Goal: Transaction & Acquisition: Complete application form

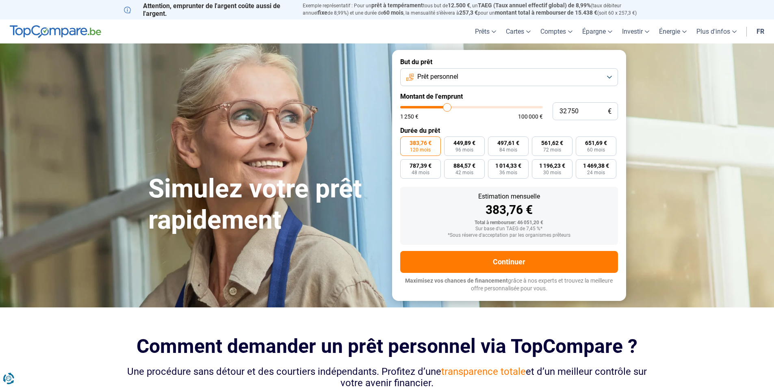
type input "32 500"
type input "32500"
type input "32 000"
type input "32000"
type input "29 000"
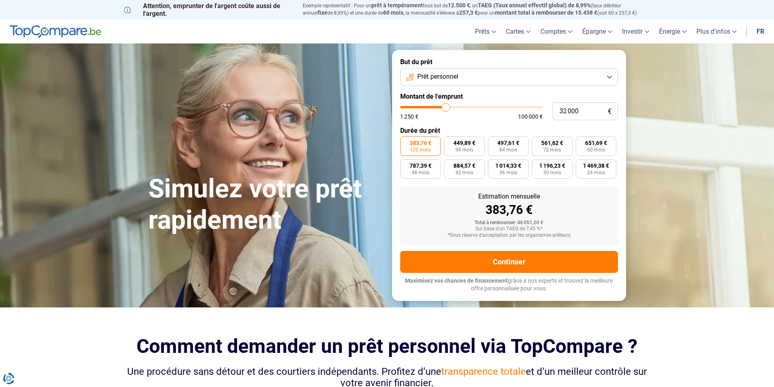
type input "29000"
type input "28 000"
type input "28000"
type input "27 500"
type input "27500"
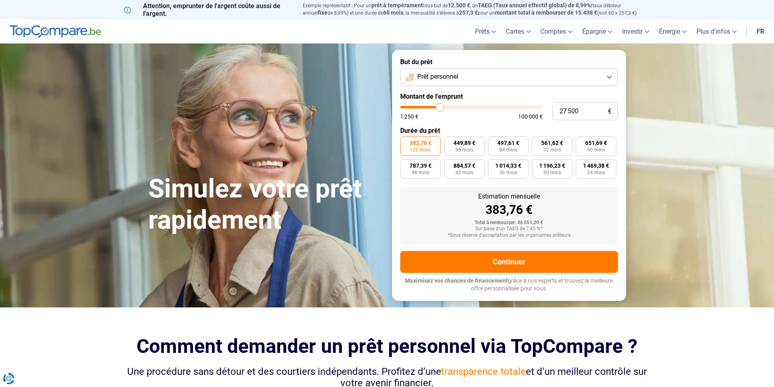
type input "26 750"
type input "26750"
type input "26 000"
type input "26000"
type input "25 000"
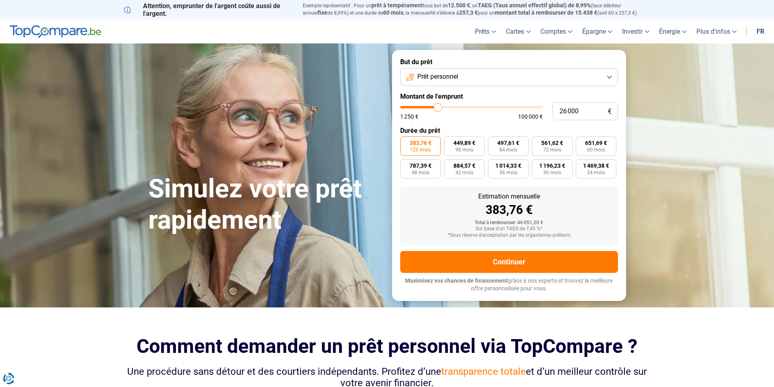
type input "25000"
type input "23 250"
type input "23250"
type input "21 500"
type input "21500"
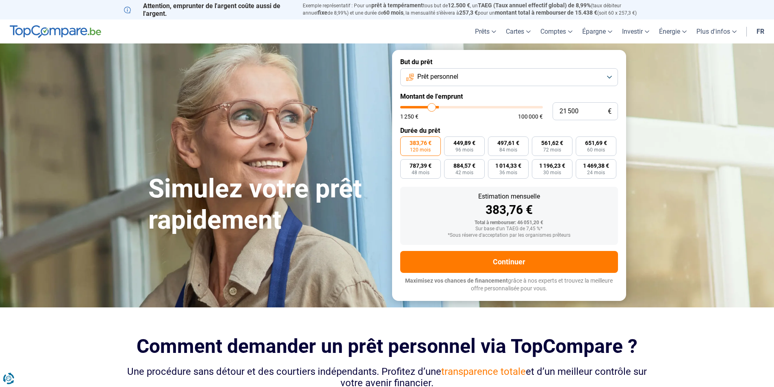
type input "20 000"
type input "20000"
type input "18 000"
type input "18000"
type input "17 750"
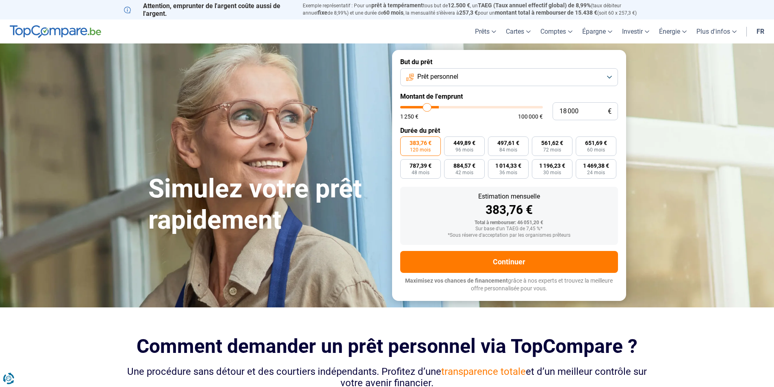
type input "17750"
type input "17 000"
type input "17000"
type input "15 750"
type input "15750"
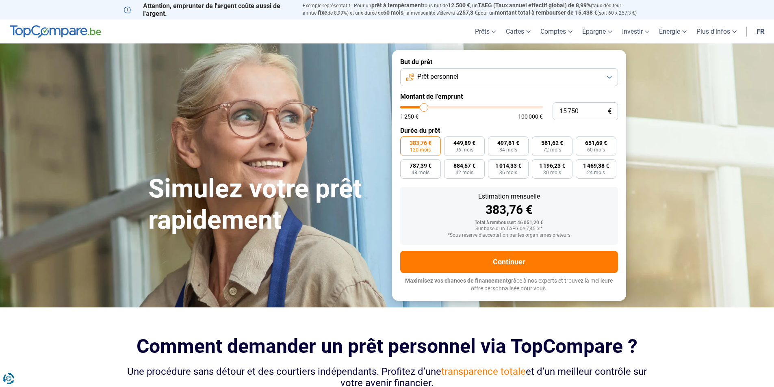
type input "14 000"
type input "14000"
type input "12 750"
type input "12750"
type input "11 500"
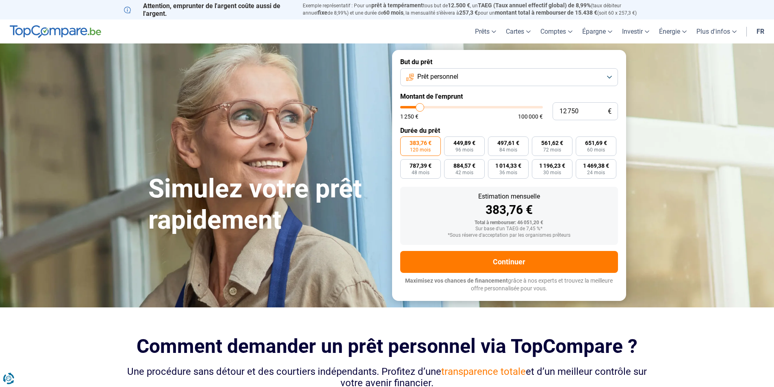
type input "11500"
type input "10 500"
type input "10500"
type input "10 250"
type input "10250"
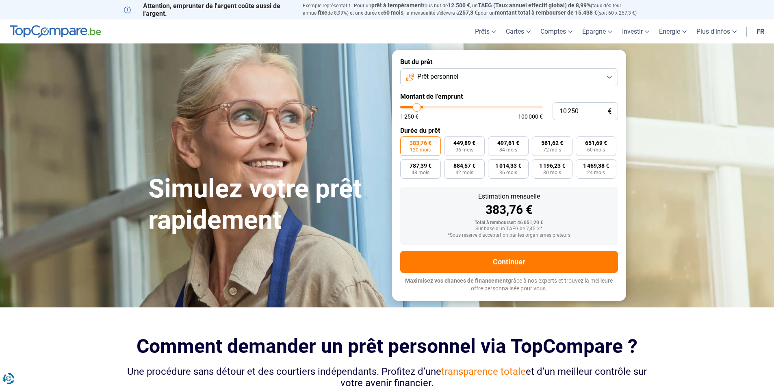
type input "9 000"
type input "9000"
type input "7 250"
type input "7250"
type input "5 250"
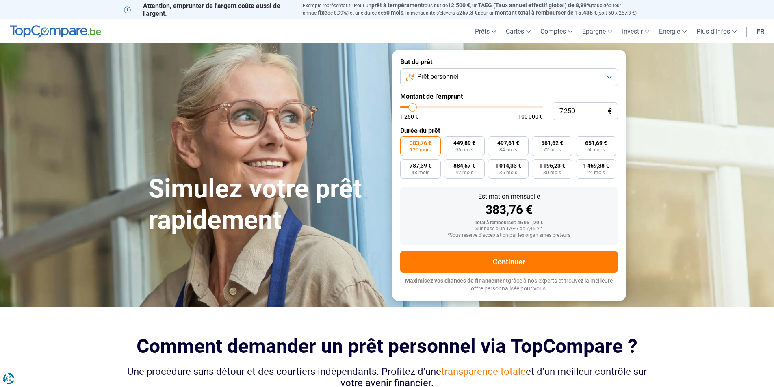
type input "5250"
type input "4 500"
type input "4500"
type input "5 250"
type input "5250"
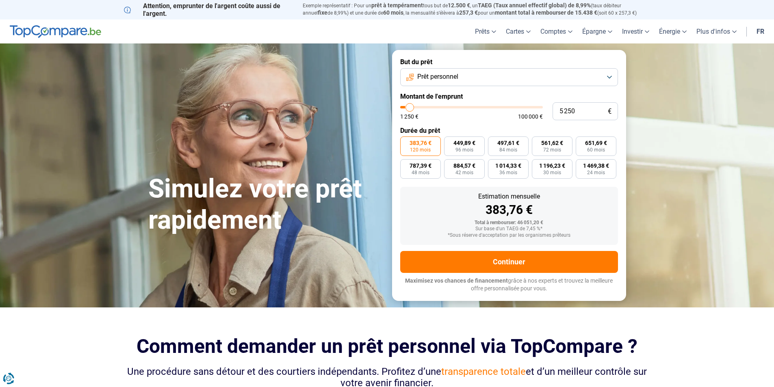
type input "5 500"
type input "5500"
type input "5 750"
type input "5750"
type input "6 000"
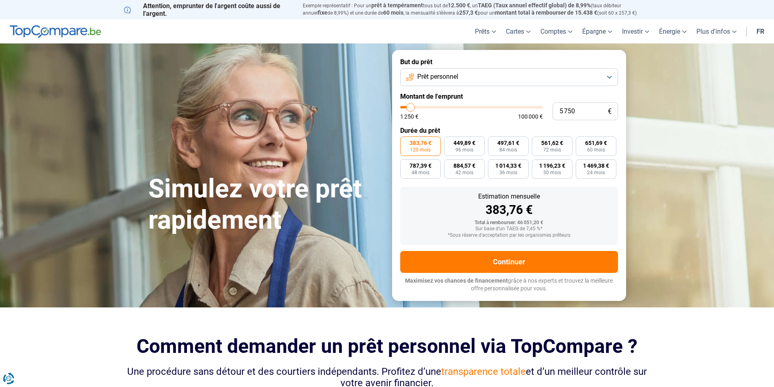
type input "6000"
type input "6 500"
type input "6500"
type input "6 750"
drag, startPoint x: 447, startPoint y: 107, endPoint x: 412, endPoint y: 107, distance: 35.3
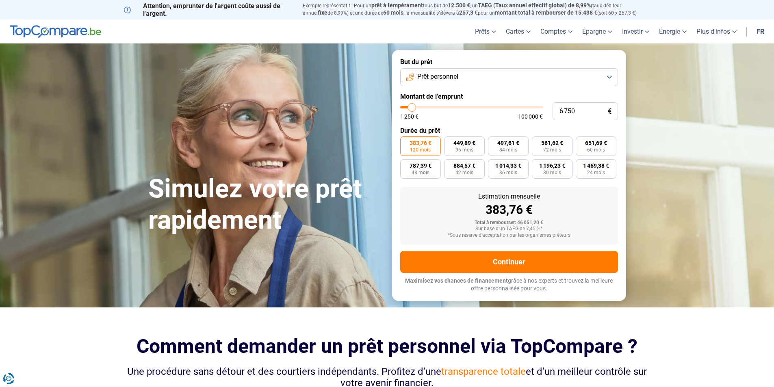
type input "6750"
click at [412, 107] on input "range" at bounding box center [471, 107] width 143 height 2
radio input "true"
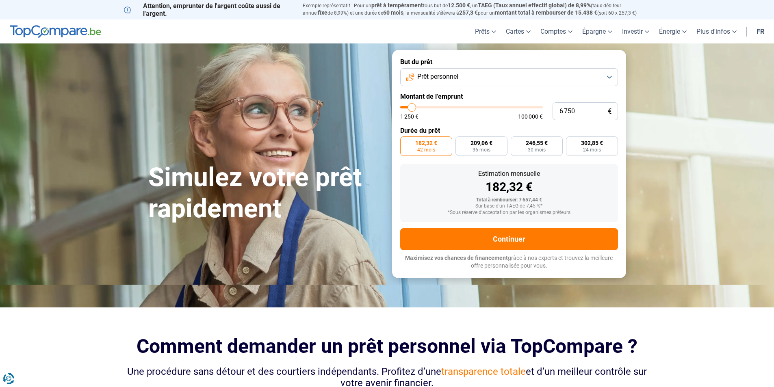
type input "7 250"
type input "7250"
click at [413, 107] on input "range" at bounding box center [471, 107] width 143 height 2
type input "5 250"
type input "5250"
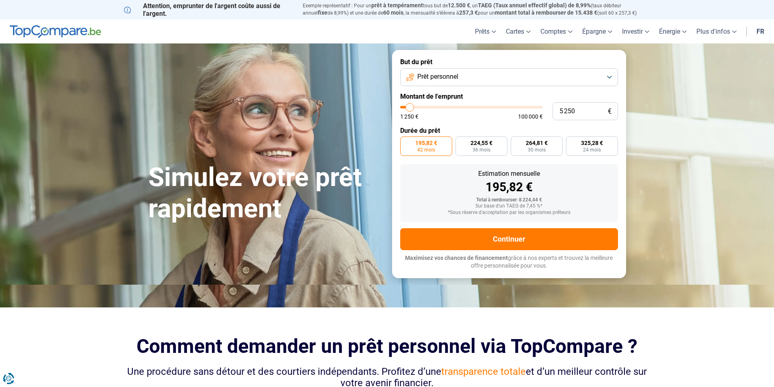
type input "5 000"
type input "5000"
type input "4 500"
type input "4500"
type input "5 000"
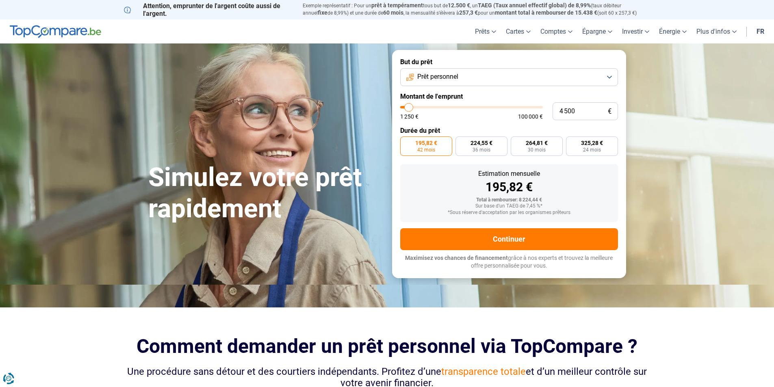
type input "5000"
type input "5 250"
type input "5250"
type input "5 750"
type input "5750"
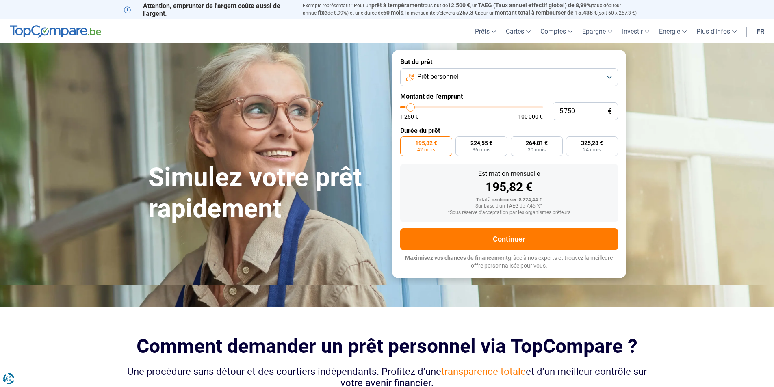
type input "6 000"
type input "6000"
type input "6 500"
type input "6500"
type input "6 750"
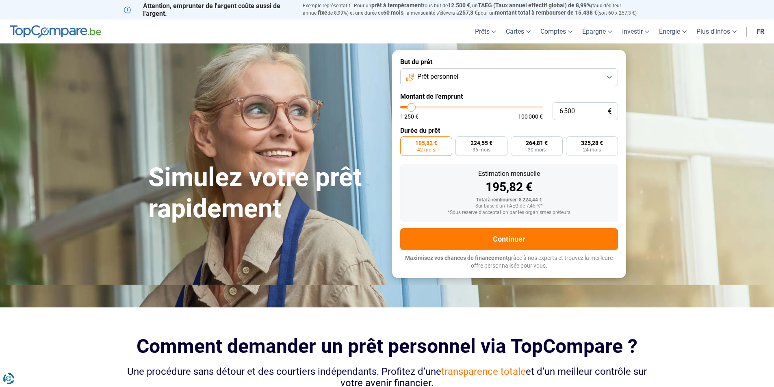
type input "6750"
type input "7 250"
type input "7250"
type input "7 000"
type input "7000"
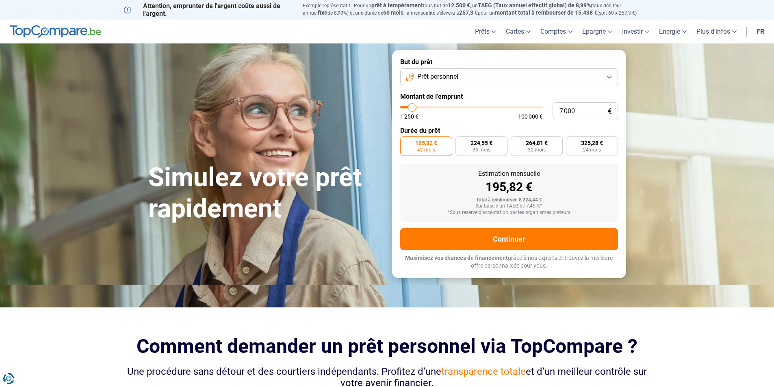
click at [412, 106] on input "range" at bounding box center [471, 107] width 143 height 2
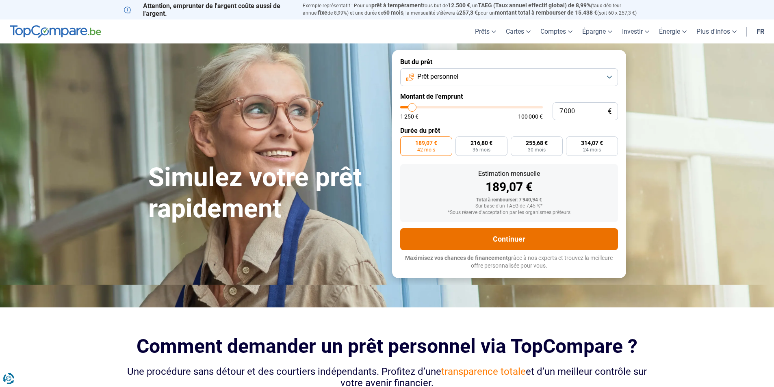
click at [511, 236] on button "Continuer" at bounding box center [509, 239] width 218 height 22
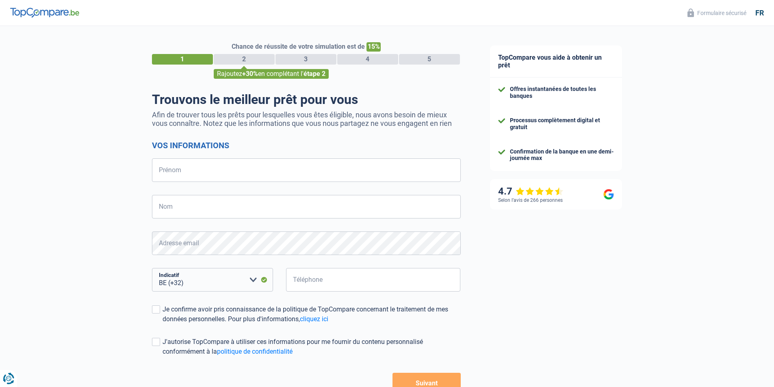
select select "32"
click at [192, 174] on input "Prénom" at bounding box center [306, 170] width 309 height 24
type input "cupi"
type input "drita"
type input "474670485"
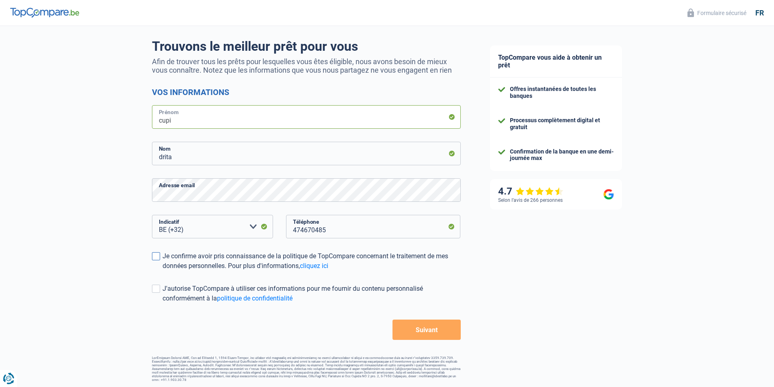
scroll to position [54, 0]
click at [156, 255] on span at bounding box center [156, 256] width 8 height 8
click at [163, 270] on input "Je confirme avoir pris connaissance de la politique de TopCompare concernant le…" at bounding box center [163, 270] width 0 height 0
click at [158, 290] on span at bounding box center [156, 288] width 8 height 8
click at [163, 303] on input "J'autorise TopCompare à utiliser ces informations pour me fournir du contenu pe…" at bounding box center [163, 303] width 0 height 0
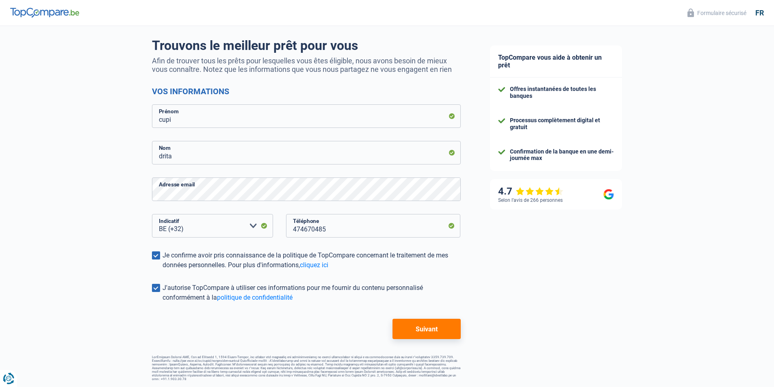
click at [429, 328] on button "Suivant" at bounding box center [426, 329] width 68 height 20
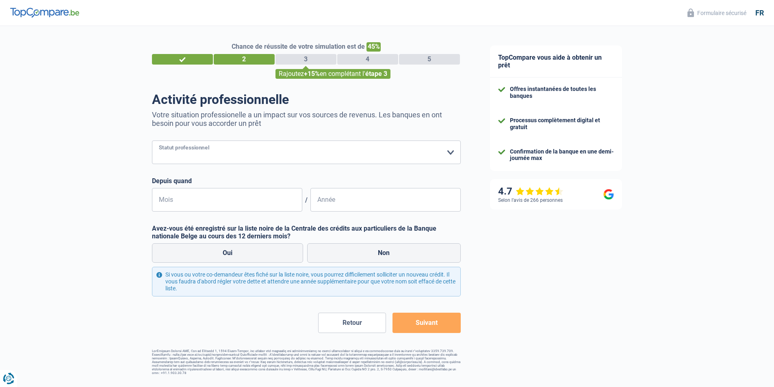
click at [449, 152] on select "Ouvrier Employé privé Employé public Invalide Indépendant Pensionné Chômeur Mut…" at bounding box center [306, 153] width 309 height 24
select select "publicEmployee"
click at [152, 141] on select "Ouvrier Employé privé Employé public Invalide Indépendant Pensionné Chômeur Mut…" at bounding box center [306, 153] width 309 height 24
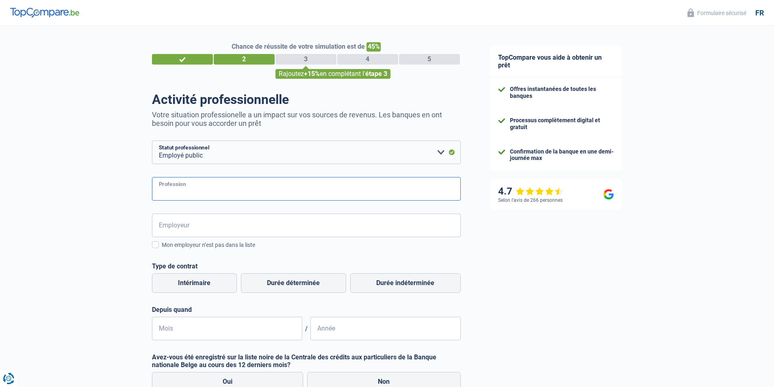
click at [210, 188] on input "Profession" at bounding box center [306, 189] width 309 height 24
type input "administrative"
click at [196, 227] on input "Employeur" at bounding box center [306, 226] width 309 height 24
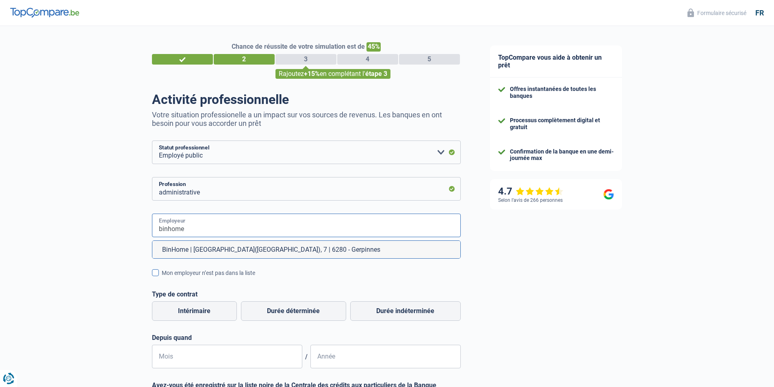
type input "binhome"
click at [156, 273] on span at bounding box center [155, 272] width 7 height 7
click at [162, 278] on input "Mon employeur n’est pas dans la liste" at bounding box center [162, 278] width 0 height 0
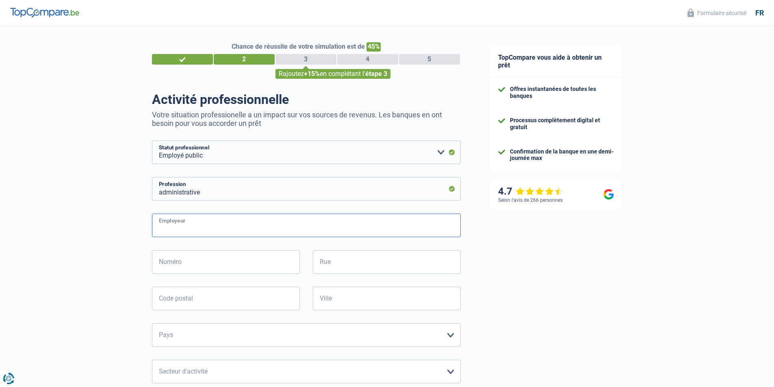
click at [195, 229] on input "Employeur" at bounding box center [306, 226] width 309 height 24
type input "binhome"
type input "rue [PERSON_NAME] 63"
type input "1180"
type input "[GEOGRAPHIC_DATA]"
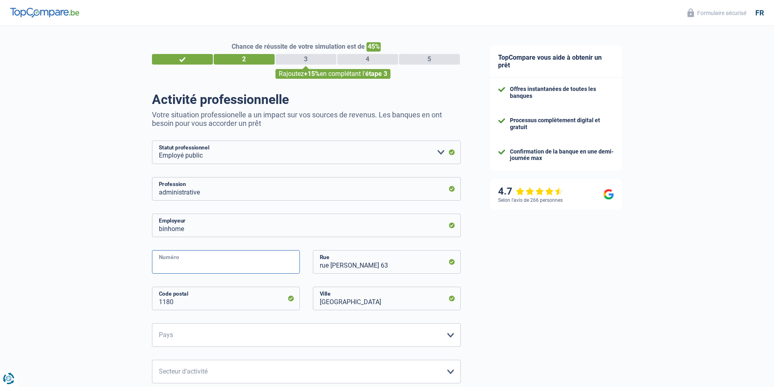
click at [190, 262] on input "Numéro" at bounding box center [226, 262] width 148 height 24
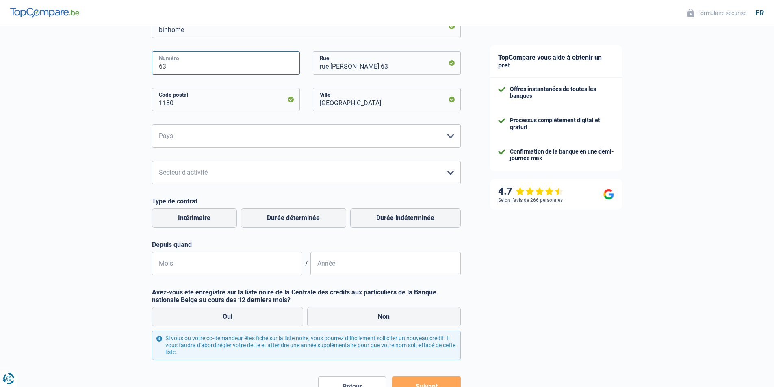
scroll to position [203, 0]
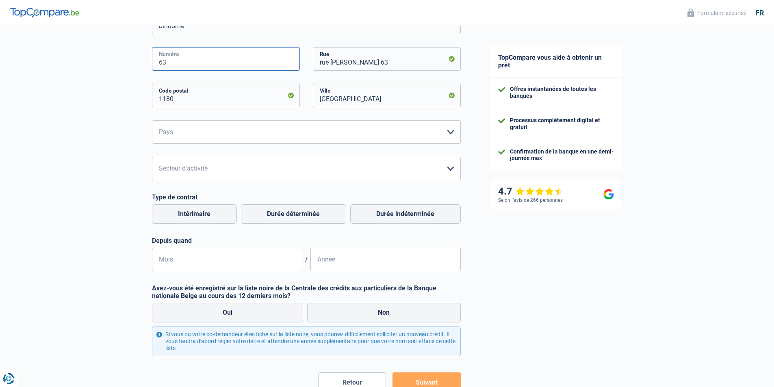
type input "63"
click at [451, 133] on select "[GEOGRAPHIC_DATA] [GEOGRAPHIC_DATA] [GEOGRAPHIC_DATA] [GEOGRAPHIC_DATA] [GEOGRA…" at bounding box center [306, 132] width 309 height 24
select select "BE"
click at [152, 121] on select "[GEOGRAPHIC_DATA] [GEOGRAPHIC_DATA] [GEOGRAPHIC_DATA] [GEOGRAPHIC_DATA] [GEOGRA…" at bounding box center [306, 132] width 309 height 24
click at [451, 170] on select "Agriculture/Pêche Industrie Horeca Courier/Fitness/Taxi Construction Banques/As…" at bounding box center [306, 169] width 309 height 24
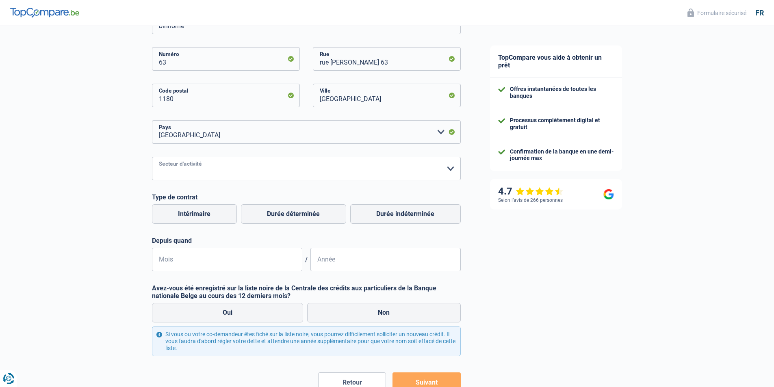
select select "bigCompanies"
click at [152, 158] on select "Agriculture/Pêche Industrie Horeca Courier/Fitness/Taxi Construction Banques/As…" at bounding box center [306, 169] width 309 height 24
click at [234, 265] on input "Mois" at bounding box center [227, 260] width 150 height 24
type input "11"
type input "1995"
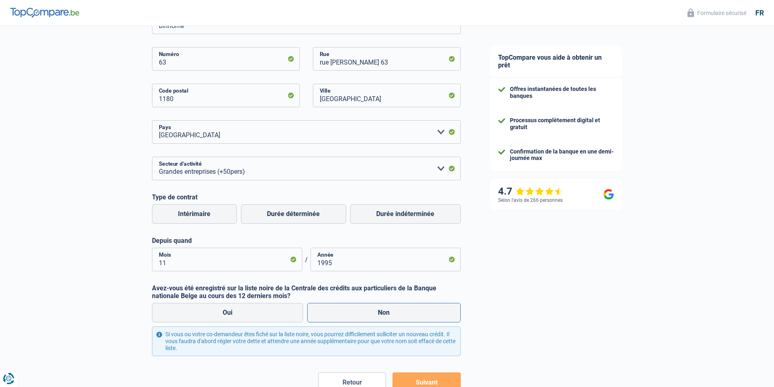
click at [386, 313] on label "Non" at bounding box center [384, 313] width 154 height 20
click at [386, 313] on input "Non" at bounding box center [384, 313] width 154 height 20
radio input "true"
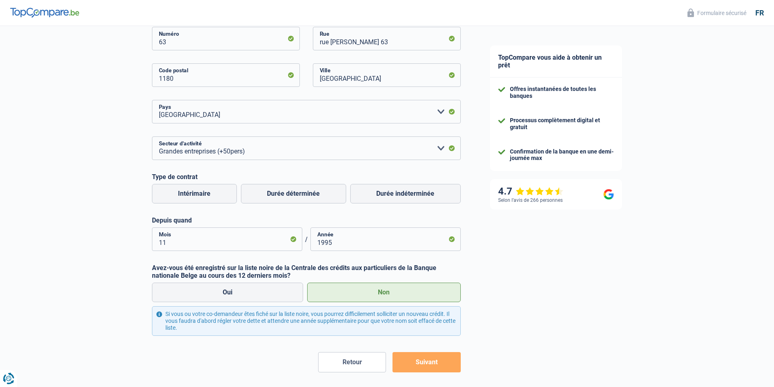
scroll to position [257, 0]
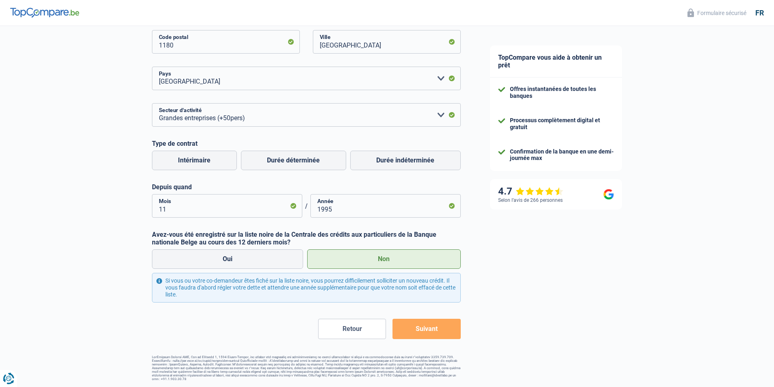
click at [427, 328] on button "Suivant" at bounding box center [426, 329] width 68 height 20
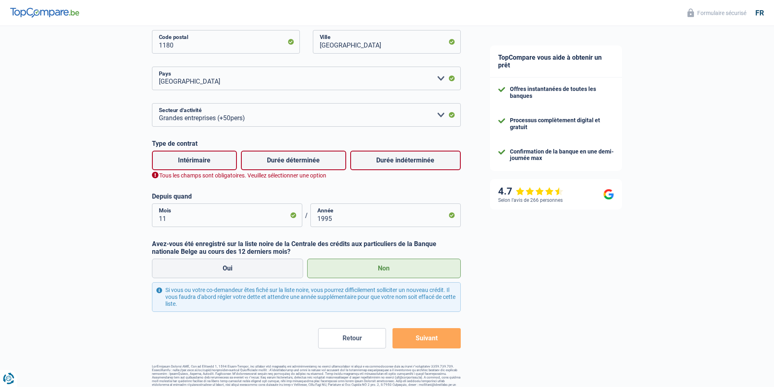
click at [427, 336] on button "Suivant" at bounding box center [426, 338] width 68 height 20
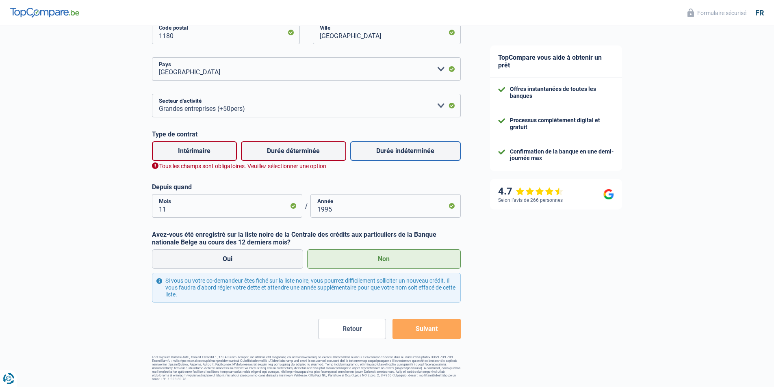
click at [394, 153] on label "Durée indéterminée" at bounding box center [405, 151] width 111 height 20
click at [394, 153] on input "Durée indéterminée" at bounding box center [405, 151] width 111 height 20
radio input "true"
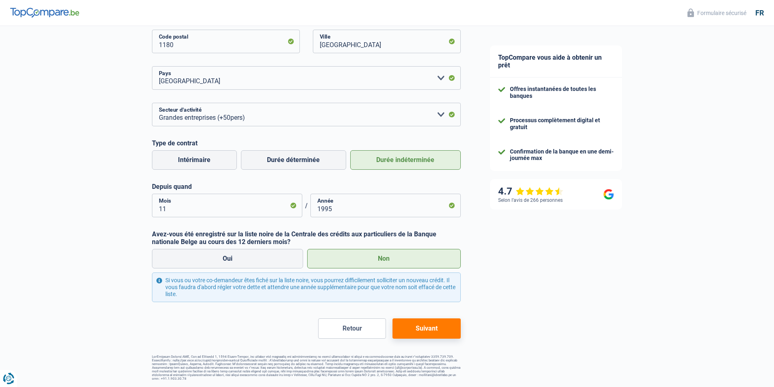
scroll to position [257, 0]
click at [429, 328] on button "Suivant" at bounding box center [426, 329] width 68 height 20
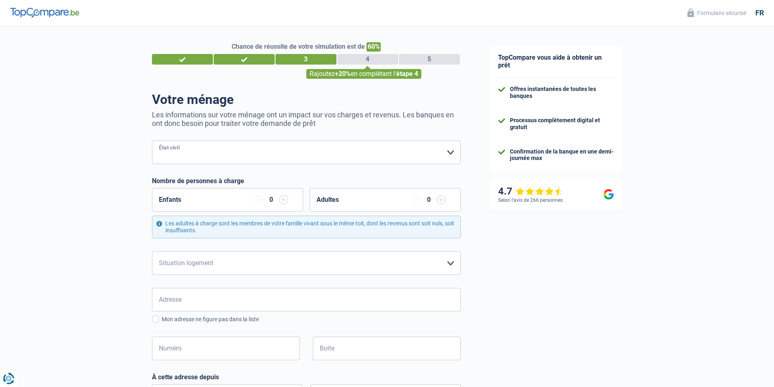
click at [451, 153] on select "[PERSON_NAME](e) Cohabitant(e) légal(e) Divorcé(e) Veuf(ve) Séparé (de fait) Ve…" at bounding box center [306, 153] width 309 height 24
select select "married"
click at [152, 141] on select "[PERSON_NAME](e) Cohabitant(e) légal(e) Divorcé(e) Veuf(ve) Séparé (de fait) Ve…" at bounding box center [306, 153] width 309 height 24
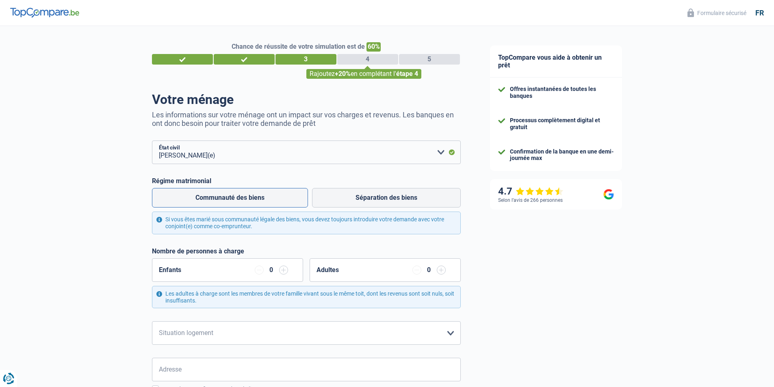
click at [230, 199] on label "Communauté des biens" at bounding box center [230, 198] width 156 height 20
click at [230, 199] on input "Communauté des biens" at bounding box center [230, 198] width 156 height 20
radio input "true"
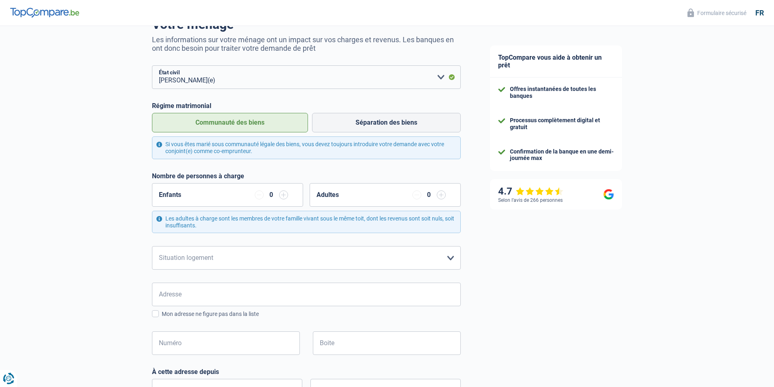
scroll to position [81, 0]
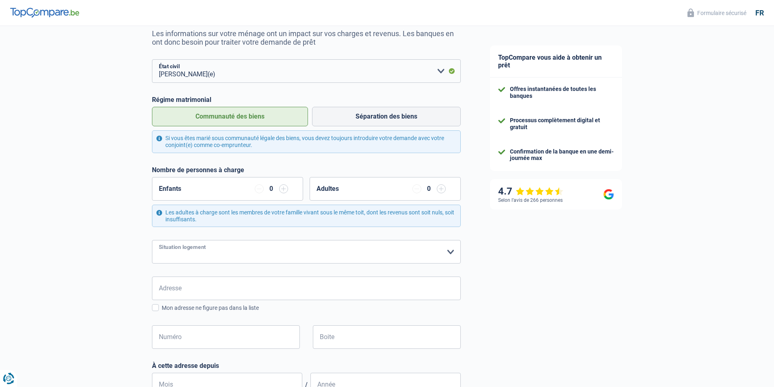
click at [449, 254] on select "Locataire Propriétaire avec prêt hypothécaire Propriétaire sans prêt hypothécai…" at bounding box center [306, 252] width 309 height 24
select select "ownerWithMortgage"
click at [152, 241] on select "Locataire Propriétaire avec prêt hypothécaire Propriétaire sans prêt hypothécai…" at bounding box center [306, 252] width 309 height 24
click at [189, 289] on input "Adresse" at bounding box center [306, 289] width 309 height 24
type input "Trassersweg"
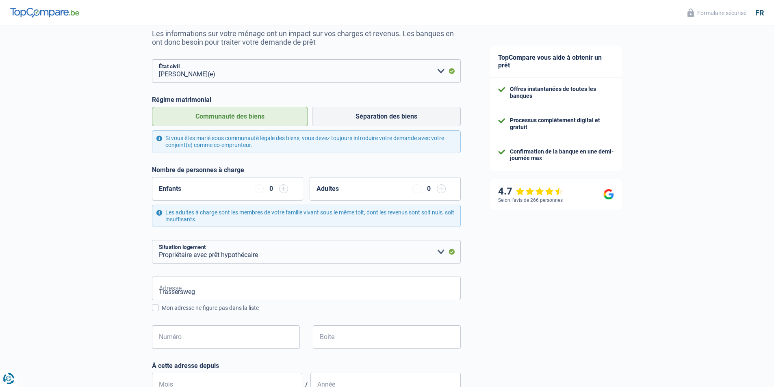
type input "[GEOGRAPHIC_DATA]"
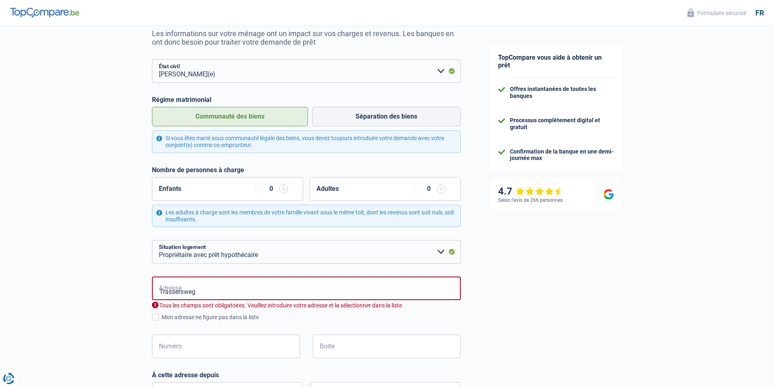
type input "[GEOGRAPHIC_DATA]"
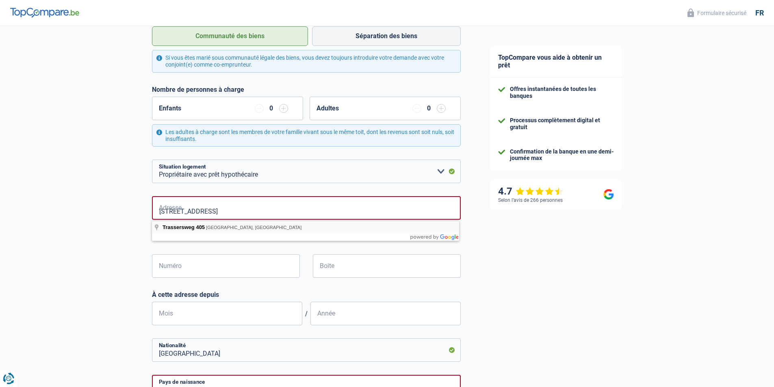
scroll to position [163, 0]
click at [213, 210] on input "Trassersweg 405" at bounding box center [306, 207] width 309 height 24
type input "Trassersweg"
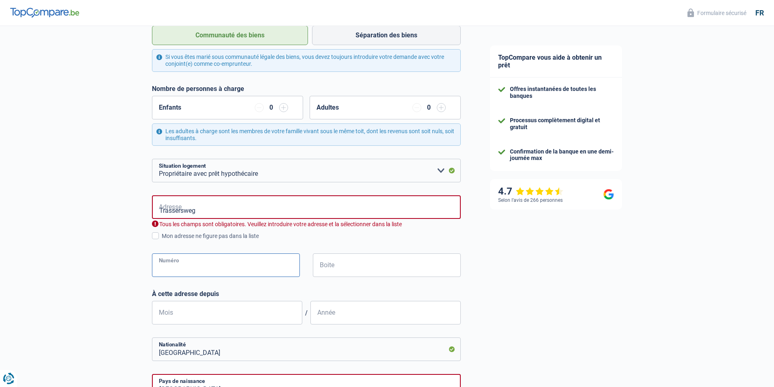
click at [174, 264] on input "Numéro" at bounding box center [226, 266] width 148 height 24
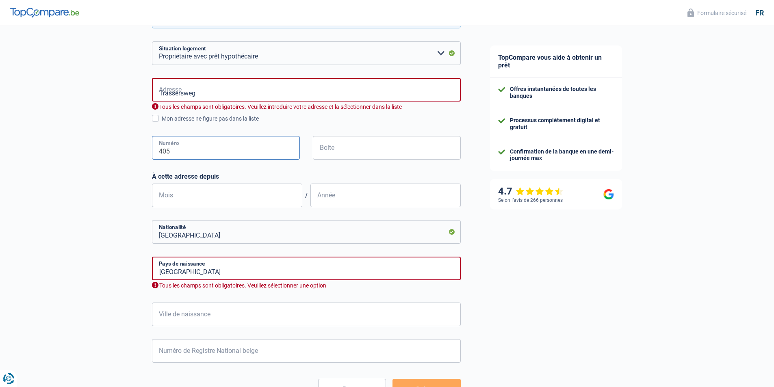
scroll to position [284, 0]
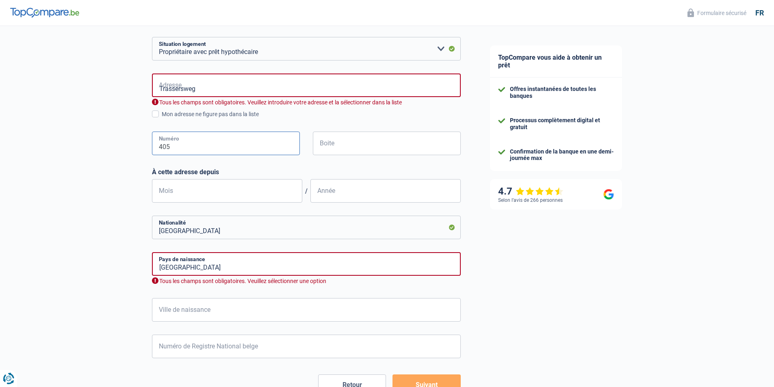
type input "405"
click at [191, 193] on input "Mois" at bounding box center [227, 191] width 150 height 24
type input "11"
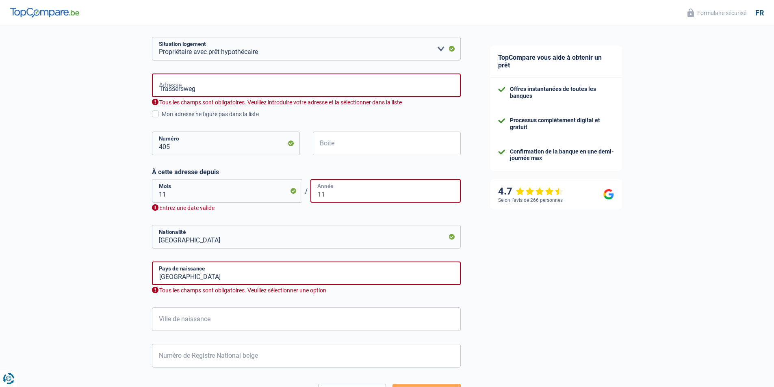
drag, startPoint x: 328, startPoint y: 193, endPoint x: 310, endPoint y: 194, distance: 18.0
click at [310, 194] on input "11" at bounding box center [385, 191] width 150 height 24
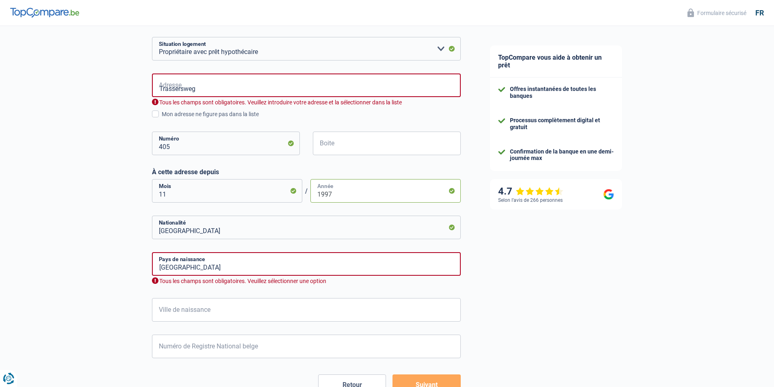
type input "1997"
click at [193, 269] on input "[GEOGRAPHIC_DATA]" at bounding box center [306, 264] width 309 height 24
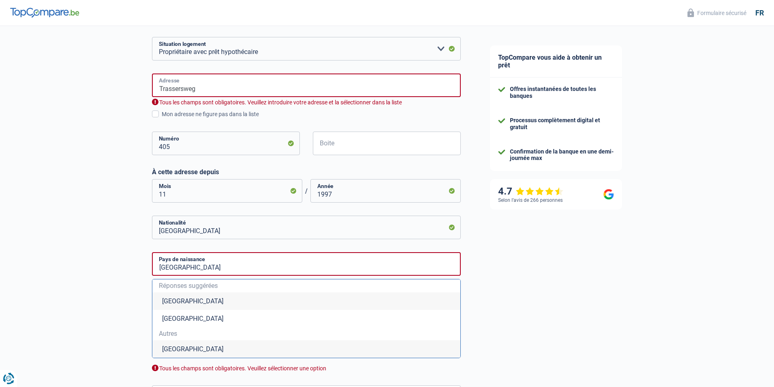
click at [199, 91] on input "Trassersweg" at bounding box center [306, 86] width 309 height 24
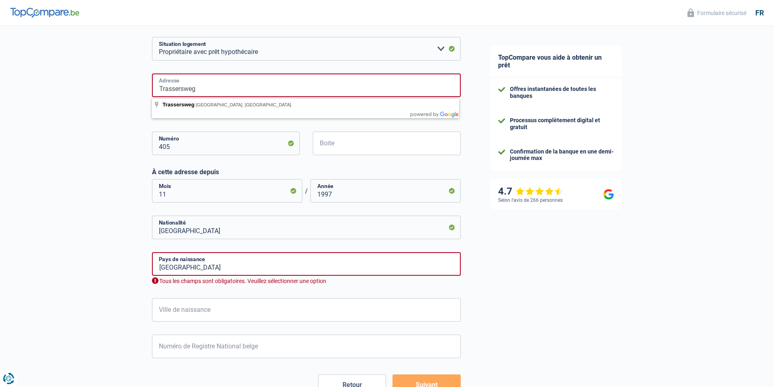
drag, startPoint x: 205, startPoint y: 89, endPoint x: 152, endPoint y: 92, distance: 52.9
click at [152, 92] on input "Trassersweg" at bounding box center [306, 86] width 309 height 24
type input "Trassersweg, Bruxelles, Belgique"
select select "BE"
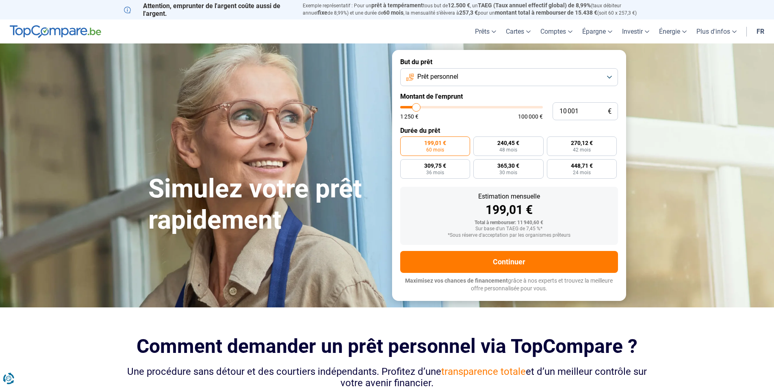
type input "11 000"
type input "11000"
type input "11 500"
type input "11500"
type input "11 750"
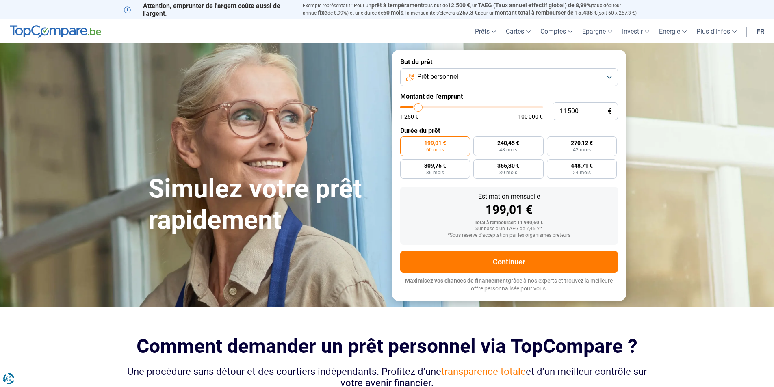
type input "11750"
type input "12 500"
type input "12500"
type input "12 750"
type input "12750"
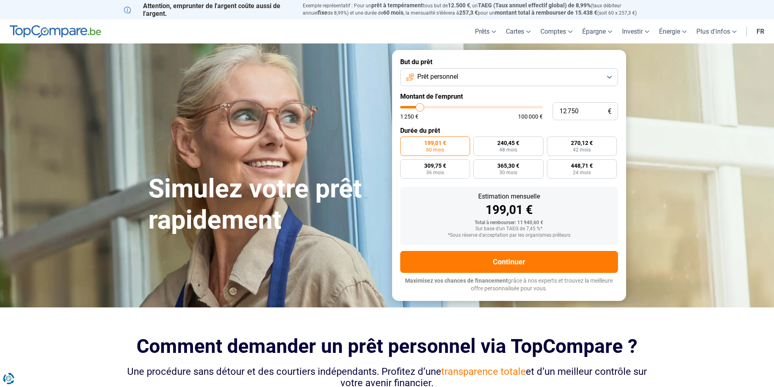
type input "13 000"
type input "13000"
type input "14 000"
type input "14000"
type input "14 250"
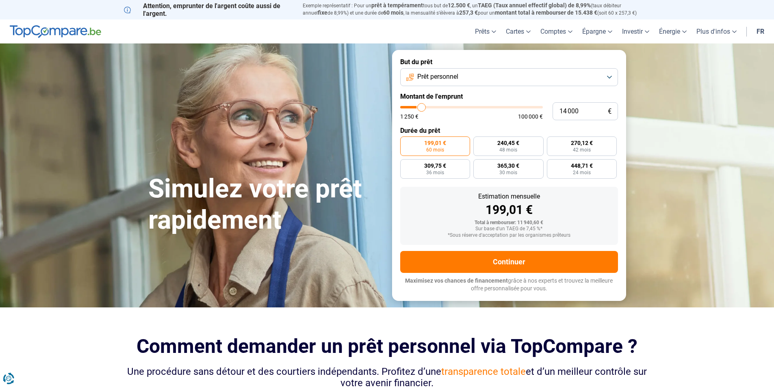
type input "14250"
type input "14 500"
type input "14500"
type input "14 750"
type input "14750"
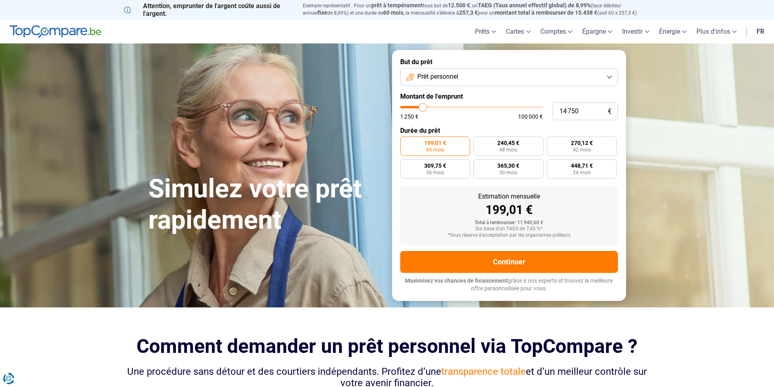
type input "15 500"
type input "15500"
type input "16 000"
type input "16000"
type input "16 500"
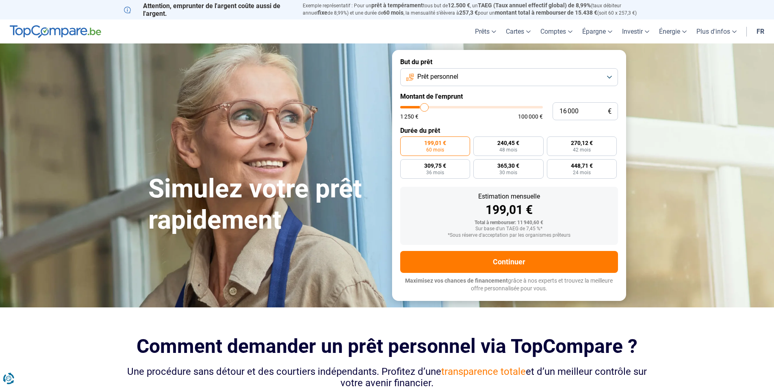
type input "16500"
type input "17 000"
type input "17000"
type input "16 500"
type input "16500"
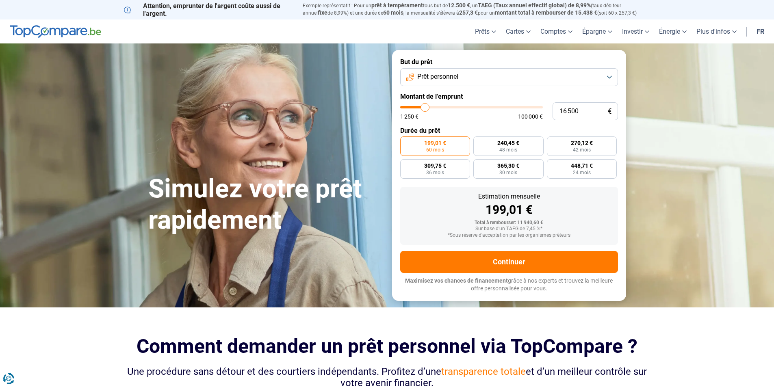
type input "16 250"
type input "16250"
type input "15 000"
type input "15000"
type input "13 500"
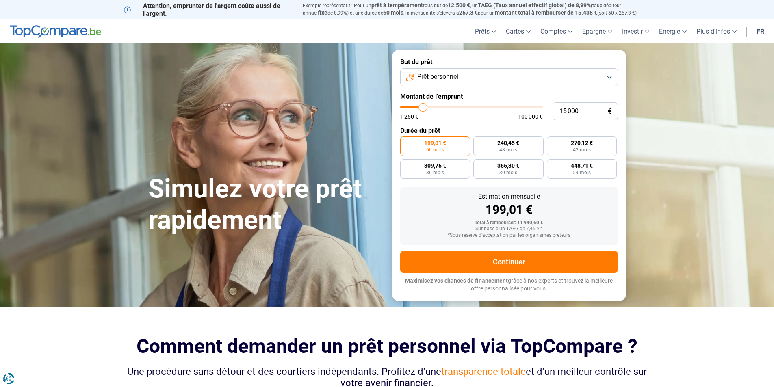
type input "13500"
type input "13 250"
type input "13250"
type input "11 000"
type input "11000"
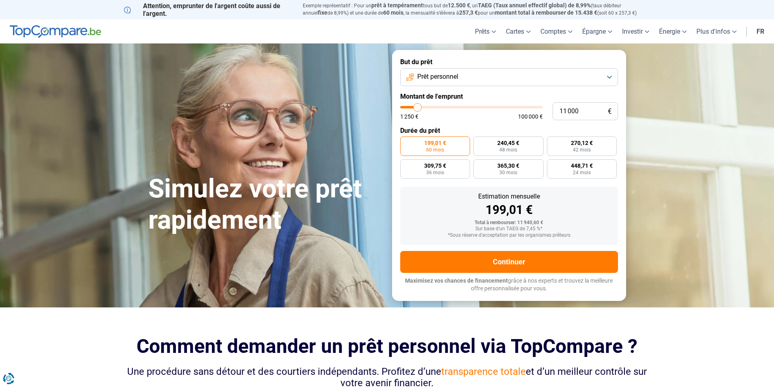
type input "9 500"
type input "9500"
type input "8 000"
type input "8000"
type input "7 250"
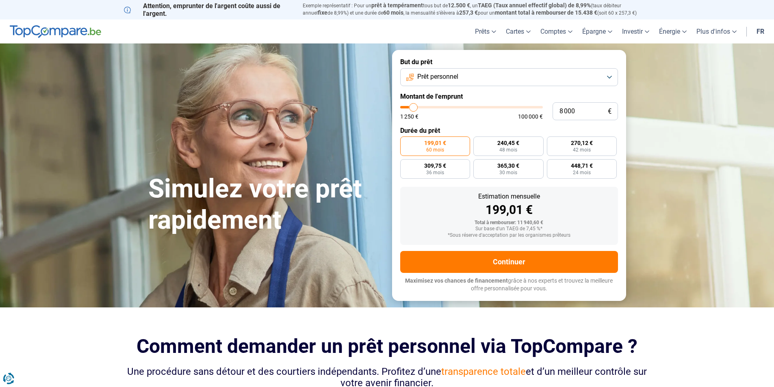
type input "7250"
type input "7 000"
drag, startPoint x: 417, startPoint y: 106, endPoint x: 412, endPoint y: 106, distance: 4.9
type input "7000"
click at [412, 106] on input "range" at bounding box center [471, 107] width 143 height 2
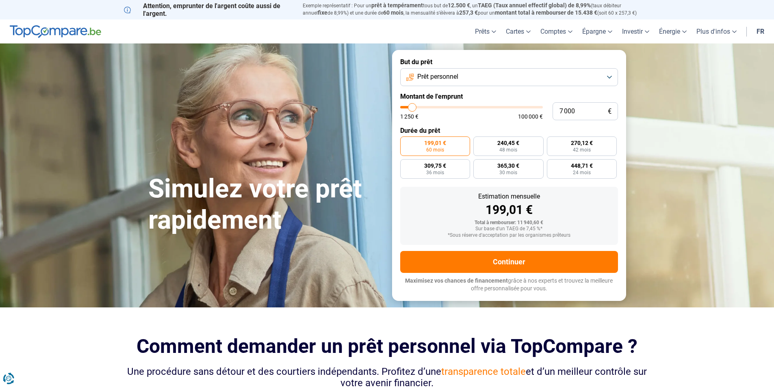
radio input "true"
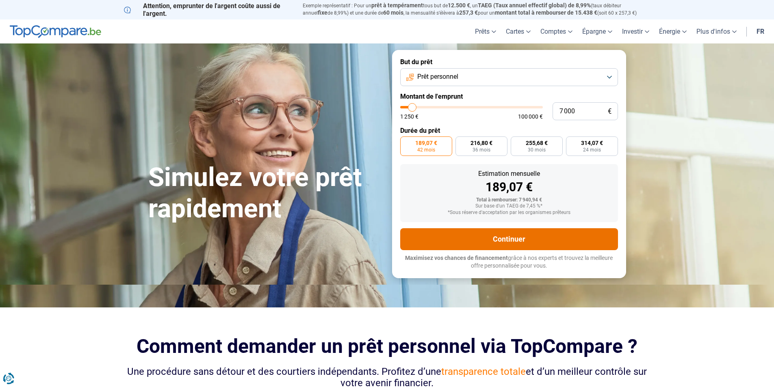
click at [501, 238] on button "Continuer" at bounding box center [509, 239] width 218 height 22
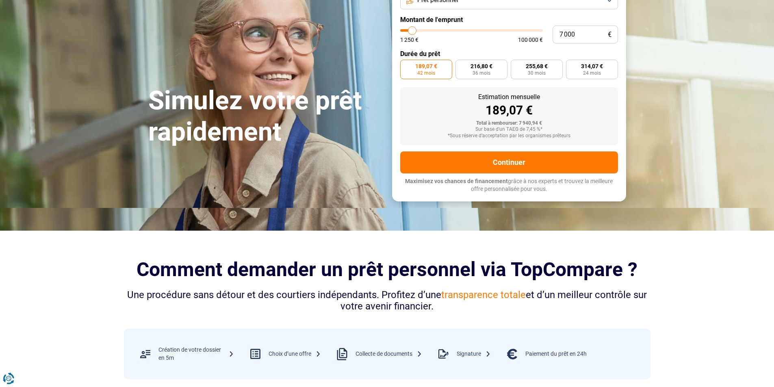
scroll to position [163, 0]
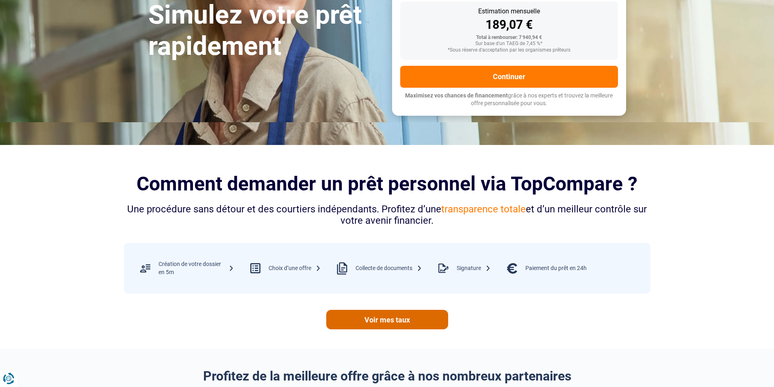
click at [385, 319] on link "Voir mes taux" at bounding box center [387, 320] width 122 height 20
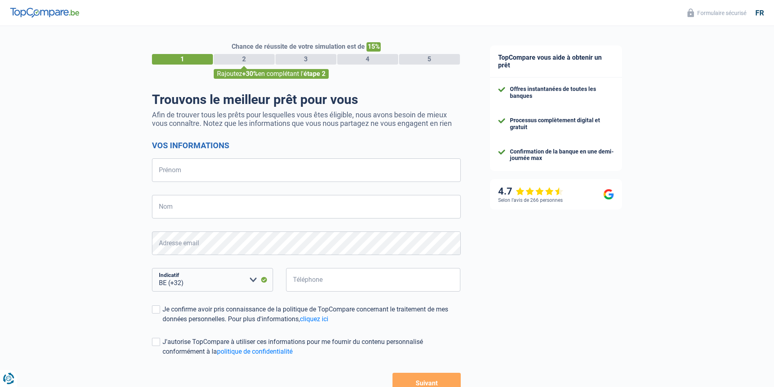
select select "32"
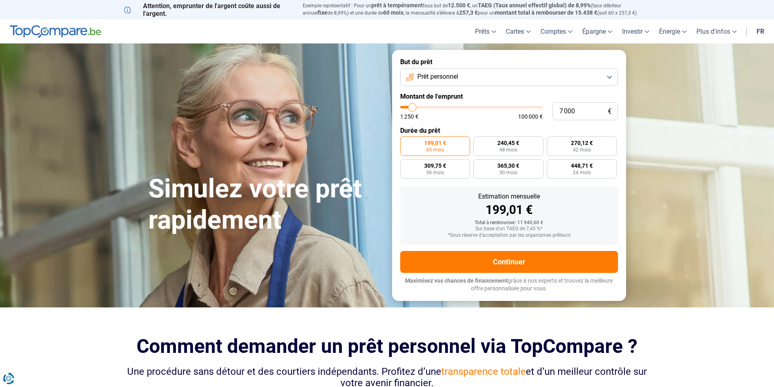
scroll to position [163, 0]
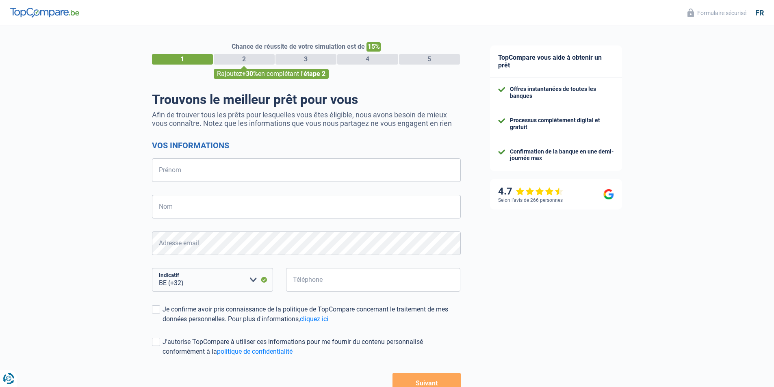
select select "32"
click at [191, 167] on input "Prénom" at bounding box center [306, 170] width 309 height 24
type input "cupi"
type input "drita"
type input "474670485"
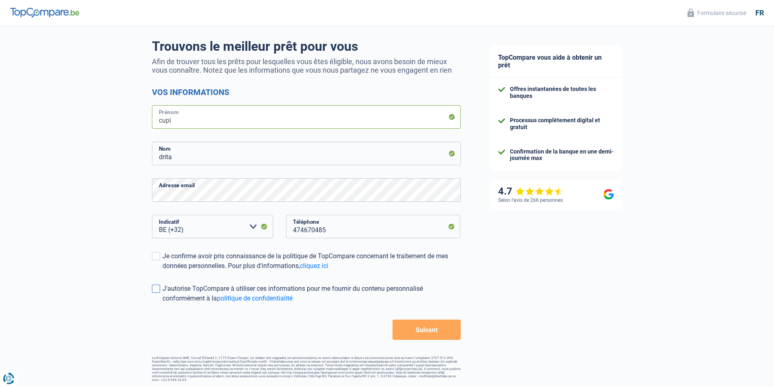
scroll to position [54, 0]
click at [157, 256] on span at bounding box center [156, 256] width 8 height 8
click at [163, 270] on input "Je confirme avoir pris connaissance de la politique de TopCompare concernant le…" at bounding box center [163, 270] width 0 height 0
click at [158, 289] on span at bounding box center [156, 288] width 8 height 8
click at [163, 303] on input "J'autorise TopCompare à utiliser ces informations pour me fournir du contenu pe…" at bounding box center [163, 303] width 0 height 0
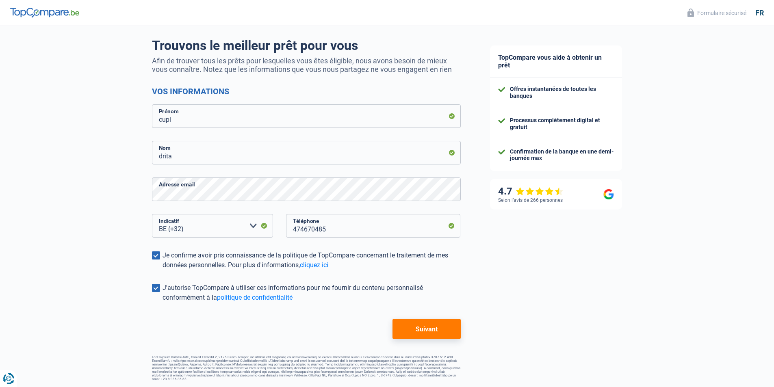
click at [427, 328] on button "Suivant" at bounding box center [426, 329] width 68 height 20
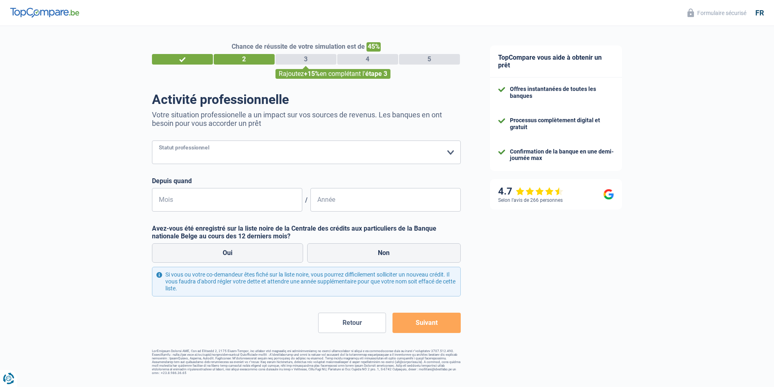
click at [451, 152] on select "Ouvrier Employé privé Employé public Invalide Indépendant Pensionné Chômeur Mut…" at bounding box center [306, 153] width 309 height 24
select select "publicEmployee"
click at [152, 141] on select "Ouvrier Employé privé Employé public Invalide Indépendant Pensionné Chômeur Mut…" at bounding box center [306, 153] width 309 height 24
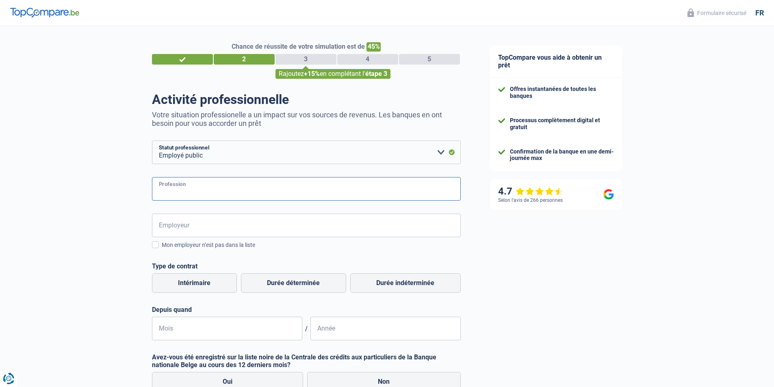
click at [171, 195] on input "Profession" at bounding box center [306, 189] width 309 height 24
type input "administrative"
click at [199, 228] on input "Employeur" at bounding box center [306, 226] width 309 height 24
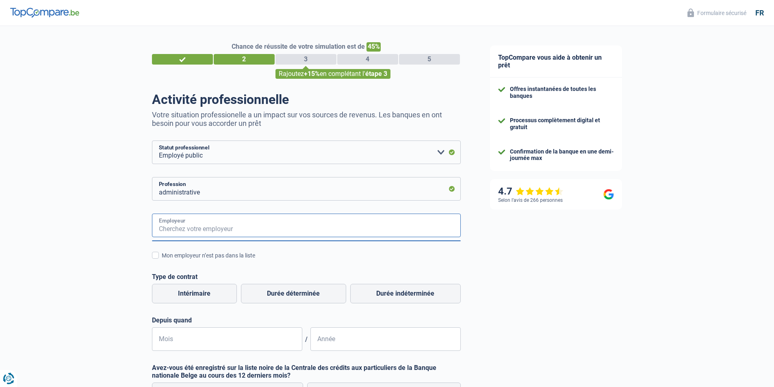
click at [206, 225] on input "Employeur" at bounding box center [306, 226] width 309 height 24
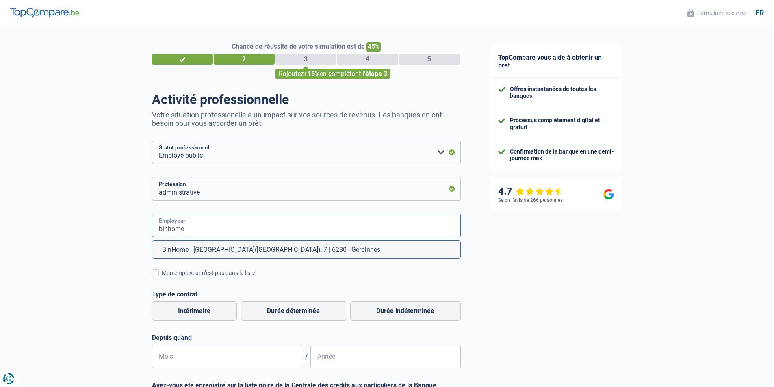
click at [199, 229] on input "binhome" at bounding box center [306, 226] width 309 height 24
drag, startPoint x: 187, startPoint y: 230, endPoint x: 150, endPoint y: 232, distance: 37.4
click at [150, 232] on div "Chance de réussite de votre simulation est de 45% 1 2 3 4 5 Rajoutez +15% en co…" at bounding box center [237, 279] width 475 height 512
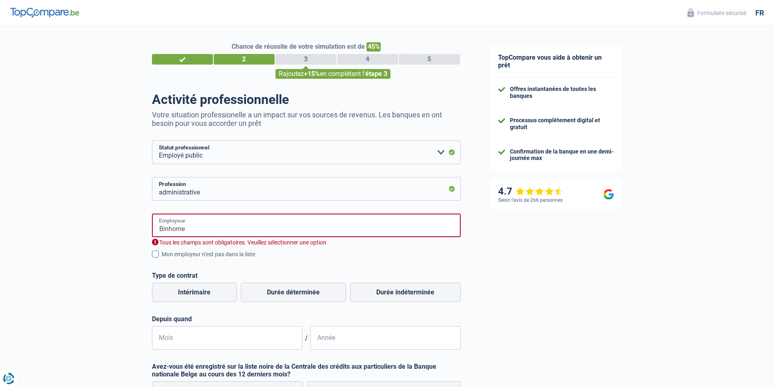
type input "Binhome"
click at [154, 257] on span at bounding box center [155, 254] width 7 height 7
click at [162, 259] on input "Mon employeur n’est pas dans la liste" at bounding box center [162, 259] width 0 height 0
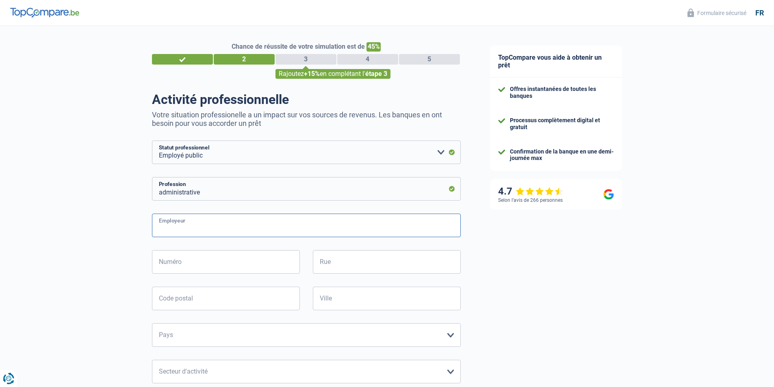
click at [195, 228] on input "Employeur" at bounding box center [306, 226] width 309 height 24
type input "binhome"
type input "rue [PERSON_NAME] 63"
type input "1180"
type input "[GEOGRAPHIC_DATA]"
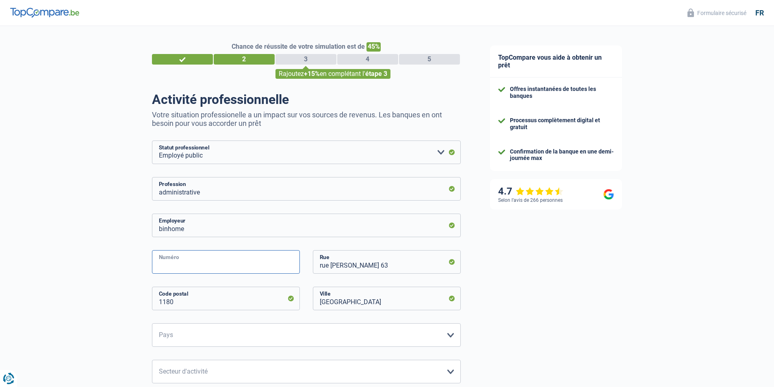
click at [199, 263] on input "Numéro" at bounding box center [226, 262] width 148 height 24
type input "63"
drag, startPoint x: 375, startPoint y: 265, endPoint x: 366, endPoint y: 268, distance: 9.9
click at [366, 268] on input "rue [PERSON_NAME] 63" at bounding box center [387, 262] width 148 height 24
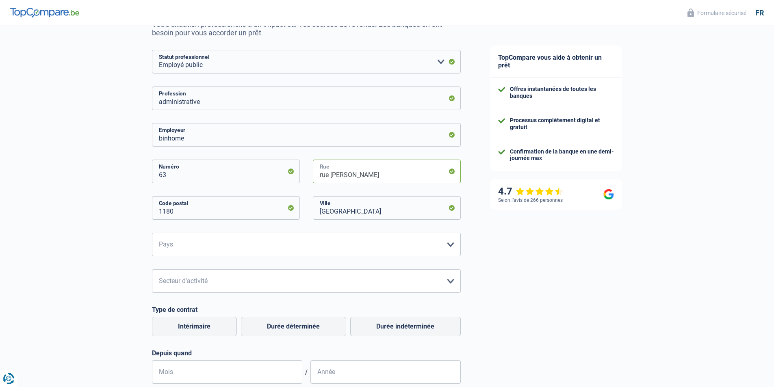
scroll to position [122, 0]
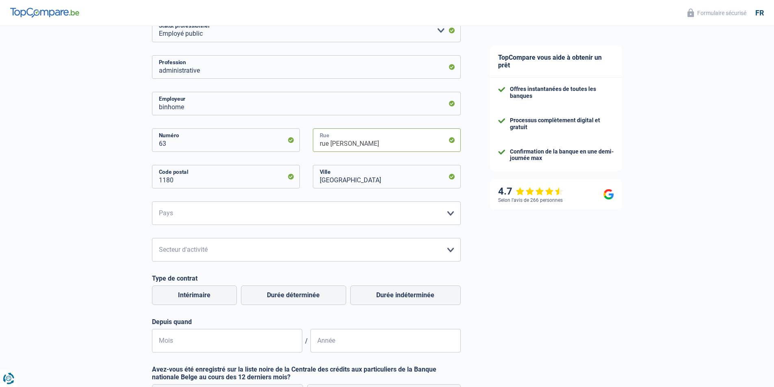
type input "rue [PERSON_NAME]"
click at [451, 212] on select "[GEOGRAPHIC_DATA] [GEOGRAPHIC_DATA] [GEOGRAPHIC_DATA] [GEOGRAPHIC_DATA] [GEOGRA…" at bounding box center [306, 214] width 309 height 24
select select "BE"
click at [152, 202] on select "[GEOGRAPHIC_DATA] [GEOGRAPHIC_DATA] [GEOGRAPHIC_DATA] [GEOGRAPHIC_DATA] [GEOGRA…" at bounding box center [306, 214] width 309 height 24
click at [450, 248] on select "Agriculture/Pêche Industrie Horeca Courier/Fitness/Taxi Construction Banques/As…" at bounding box center [306, 250] width 309 height 24
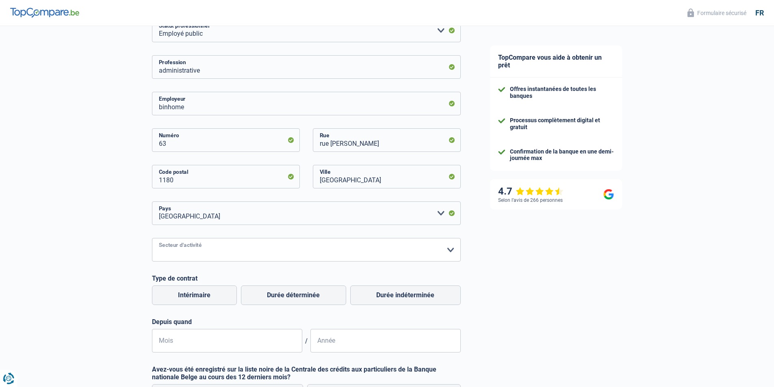
select select "bigCompanies"
click at [152, 239] on select "Agriculture/Pêche Industrie Horeca Courier/Fitness/Taxi Construction Banques/As…" at bounding box center [306, 250] width 309 height 24
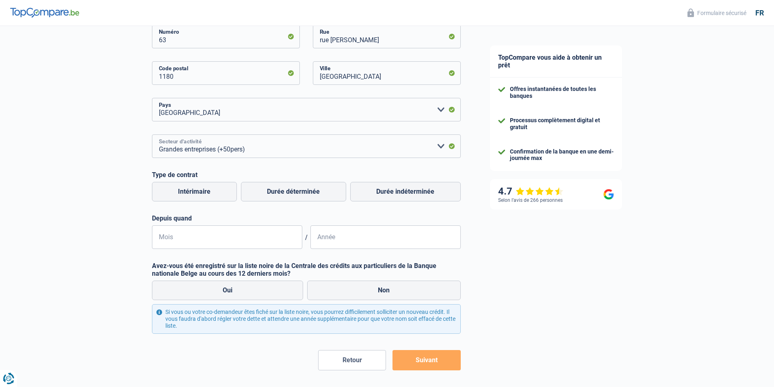
scroll to position [257, 0]
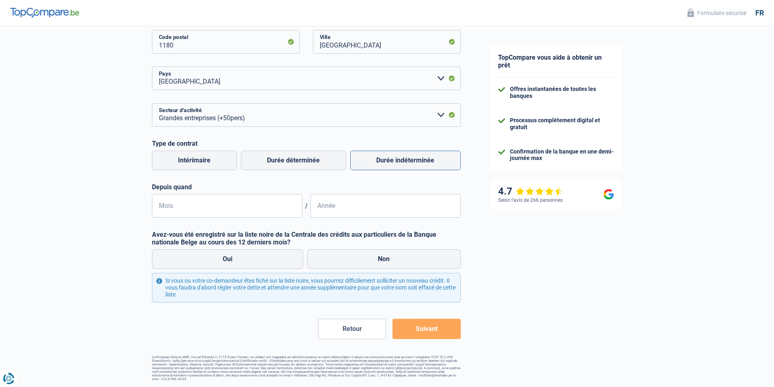
click at [406, 158] on label "Durée indéterminée" at bounding box center [405, 161] width 111 height 20
click at [406, 158] on input "Durée indéterminée" at bounding box center [405, 161] width 111 height 20
radio input "true"
click at [175, 204] on input "Mois" at bounding box center [227, 206] width 150 height 24
type input "11"
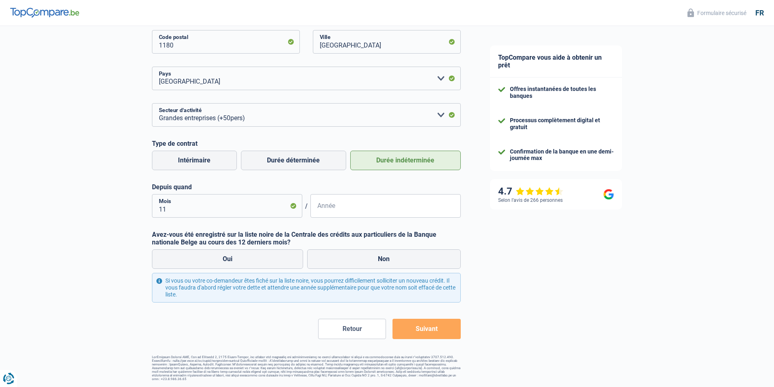
click at [336, 209] on input "Année" at bounding box center [385, 206] width 150 height 24
type input "1995"
click at [375, 259] on label "Non" at bounding box center [384, 259] width 154 height 20
click at [375, 259] on input "Non" at bounding box center [384, 259] width 154 height 20
radio input "true"
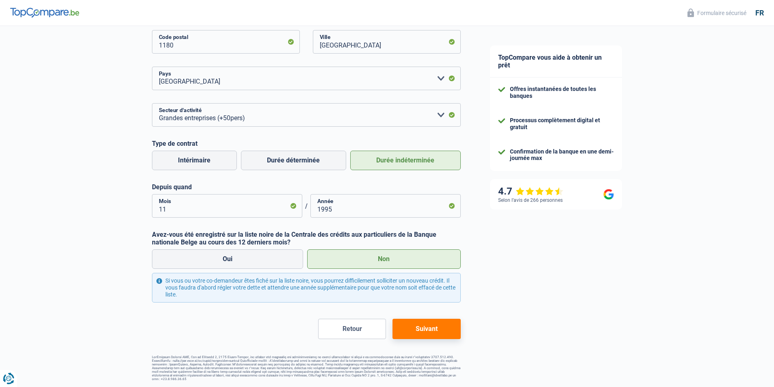
click at [418, 326] on button "Suivant" at bounding box center [426, 329] width 68 height 20
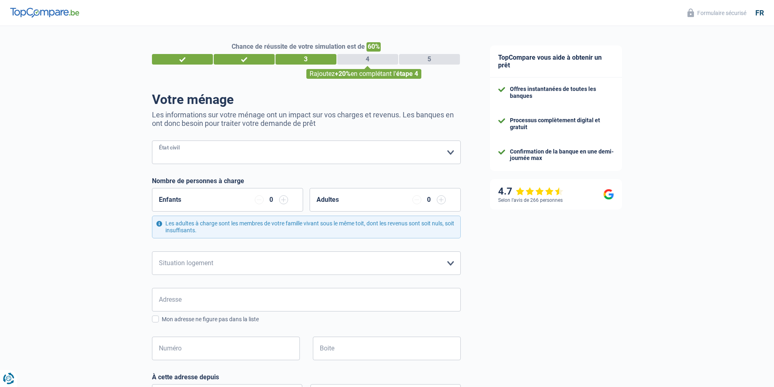
click at [453, 151] on select "[PERSON_NAME](e) Cohabitant(e) légal(e) Divorcé(e) Veuf(ve) Séparé (de fait) Ve…" at bounding box center [306, 153] width 309 height 24
select select "married"
click at [152, 141] on select "[PERSON_NAME](e) Cohabitant(e) légal(e) Divorcé(e) Veuf(ve) Séparé (de fait) Ve…" at bounding box center [306, 153] width 309 height 24
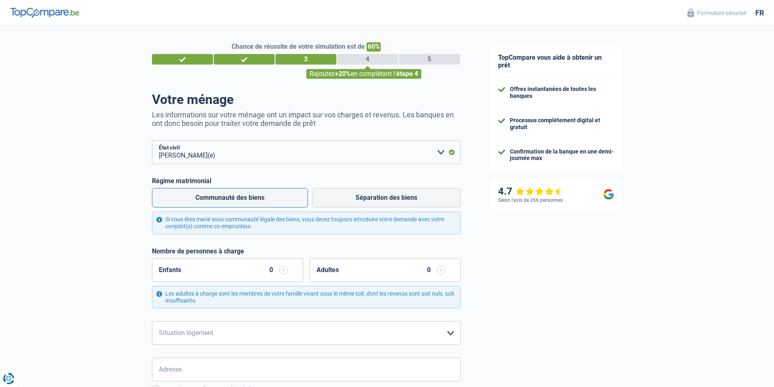
click at [260, 195] on label "Communauté des biens" at bounding box center [230, 198] width 156 height 20
click at [260, 195] on input "Communauté des biens" at bounding box center [230, 198] width 156 height 20
radio input "true"
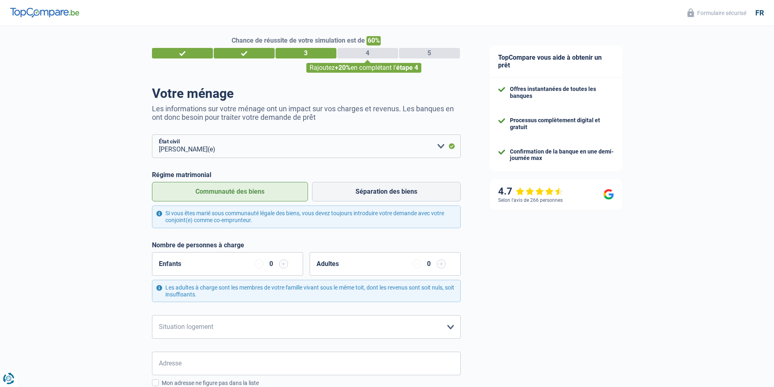
scroll to position [122, 0]
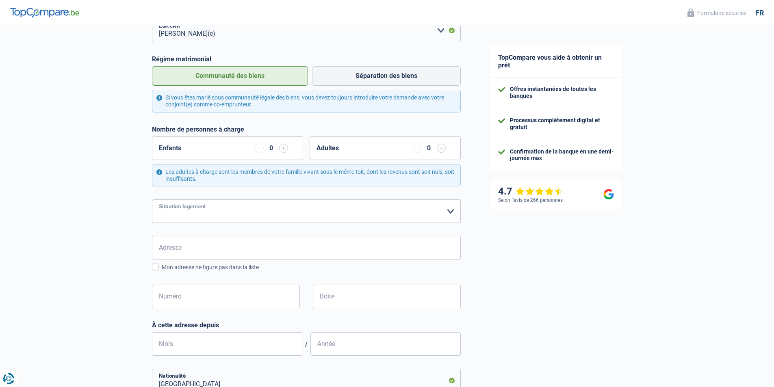
click at [452, 212] on select "Locataire Propriétaire avec prêt hypothécaire Propriétaire sans prêt hypothécai…" at bounding box center [306, 211] width 309 height 24
select select "ownerWithMortgage"
click at [152, 200] on select "Locataire Propriétaire avec prêt hypothécaire Propriétaire sans prêt hypothécai…" at bounding box center [306, 211] width 309 height 24
click at [202, 244] on input "Adresse" at bounding box center [306, 248] width 309 height 24
type input "Trassersweg"
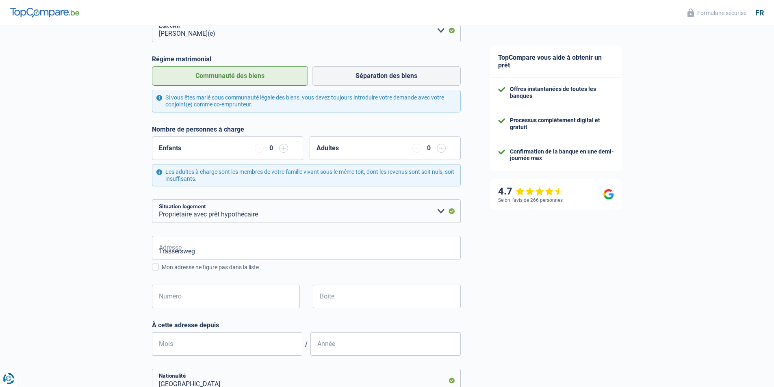
type input "[GEOGRAPHIC_DATA]"
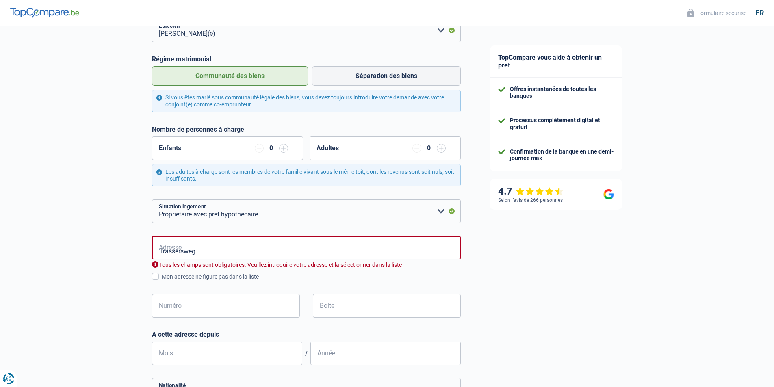
type input "[GEOGRAPHIC_DATA]"
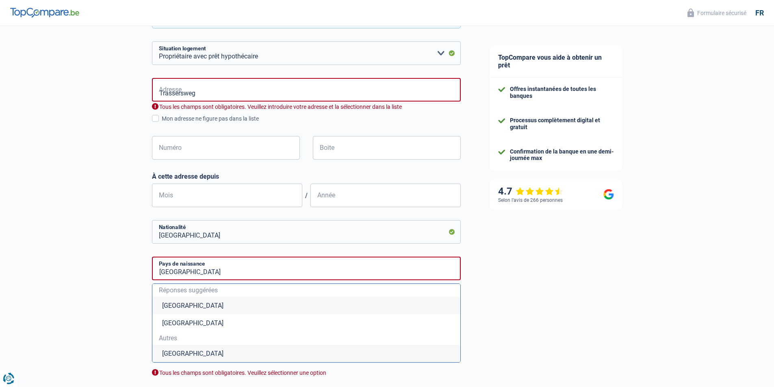
scroll to position [284, 0]
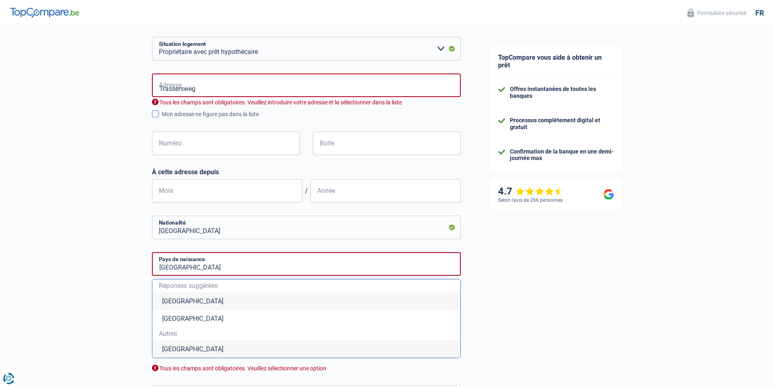
click at [157, 115] on span at bounding box center [155, 114] width 7 height 7
click at [162, 119] on input "Mon adresse ne figure pas dans la liste" at bounding box center [162, 119] width 0 height 0
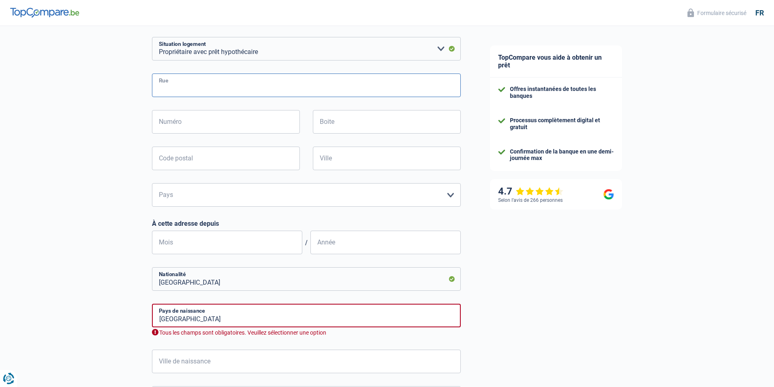
click at [185, 82] on input "Rue" at bounding box center [306, 86] width 309 height 24
type input "Trassersweg"
type input "405"
type input "1120"
type input "NEDER-OVER-HEEMBEEK"
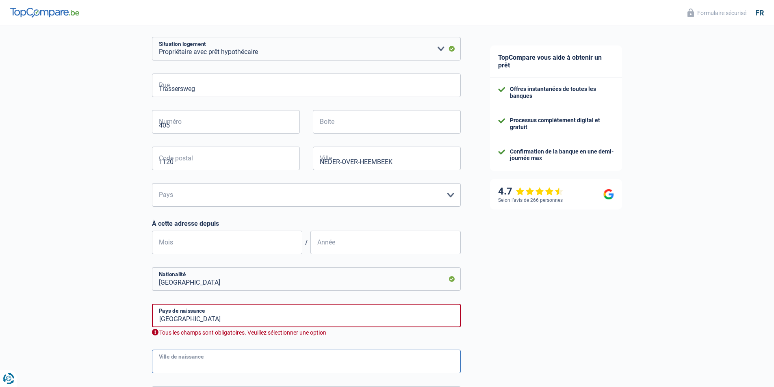
type input "NEDER-OVER-HEEMBEEK"
click at [0, 0] on div at bounding box center [0, 0] width 0 height 0
drag, startPoint x: 416, startPoint y: 160, endPoint x: 306, endPoint y: 161, distance: 109.7
click at [306, 161] on div "NEDER-OVER-HEEMBEEK Ville" at bounding box center [386, 165] width 160 height 37
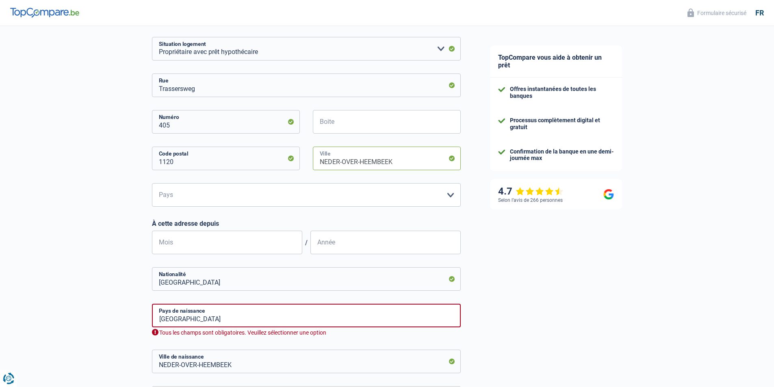
type input "[GEOGRAPHIC_DATA]"
click at [178, 194] on select "Belgique Luxembourg Veuillez sélectionner une option" at bounding box center [306, 195] width 309 height 24
select select "BE"
click at [152, 184] on select "Belgique Luxembourg Veuillez sélectionner une option" at bounding box center [306, 195] width 309 height 24
click at [186, 238] on input "Mois" at bounding box center [227, 243] width 150 height 24
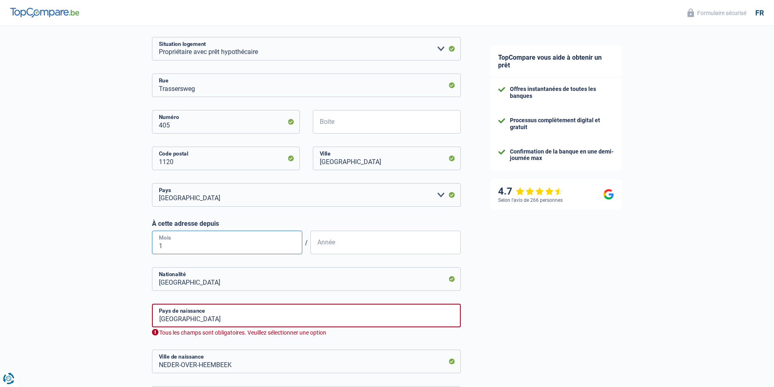
type input "11"
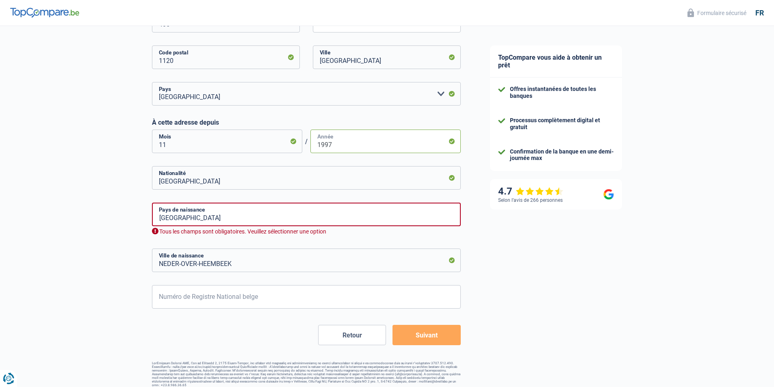
scroll to position [392, 0]
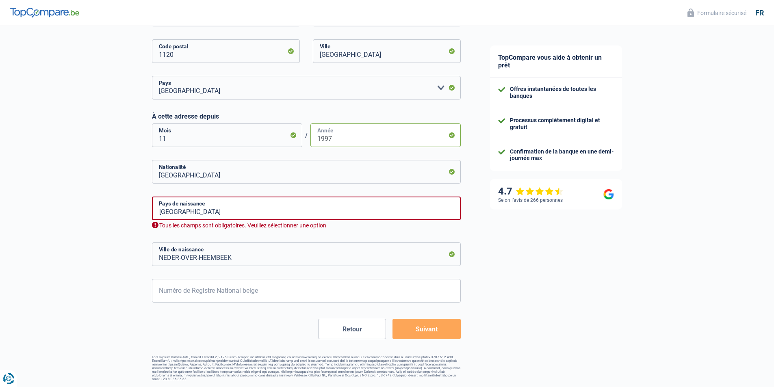
type input "1997"
click at [191, 214] on input "[GEOGRAPHIC_DATA]" at bounding box center [306, 209] width 309 height 24
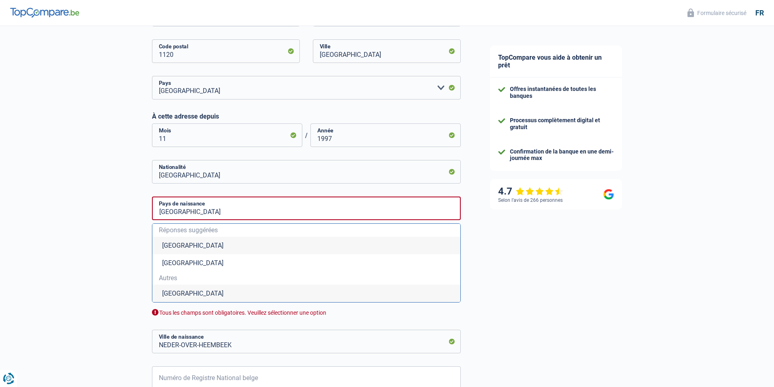
click at [178, 247] on li "[GEOGRAPHIC_DATA]" at bounding box center [306, 245] width 308 height 17
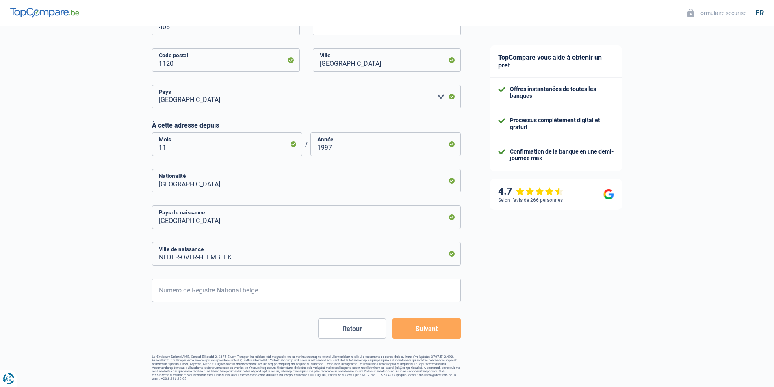
scroll to position [382, 0]
click at [242, 256] on input "NEDER-OVER-HEEMBEEK" at bounding box center [306, 255] width 309 height 24
type input "[GEOGRAPHIC_DATA]"
click at [271, 294] on input "Numéro de Registre National belge" at bounding box center [306, 291] width 309 height 24
type input "62.05.26-002.70"
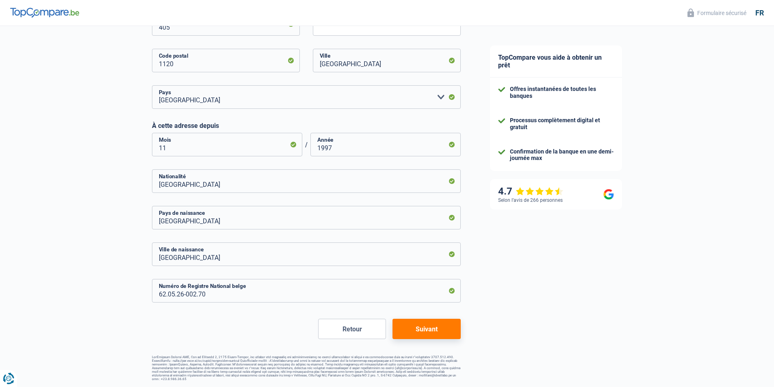
click at [433, 322] on button "Suivant" at bounding box center [426, 329] width 68 height 20
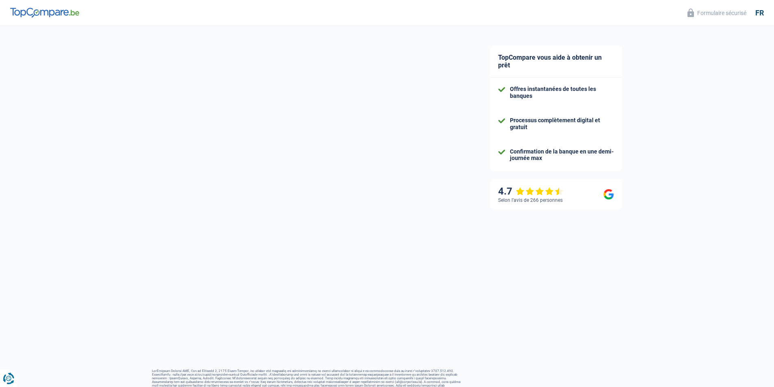
select select "netSalary"
select select "mealVouchers"
select select "mortgage"
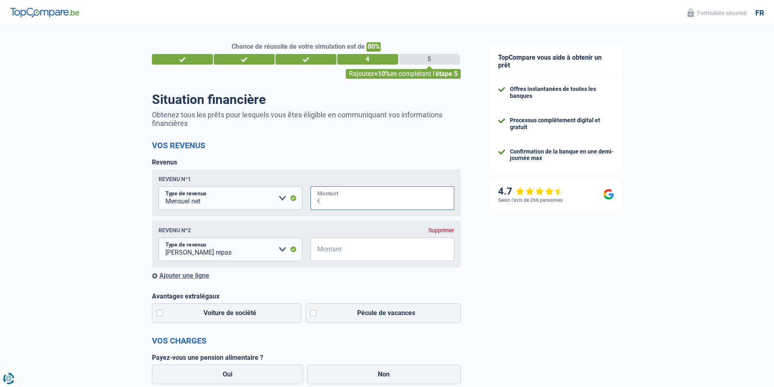
click at [381, 200] on input "Montant" at bounding box center [388, 198] width 134 height 24
type input "3.600"
click at [350, 250] on input "Montant" at bounding box center [388, 250] width 134 height 24
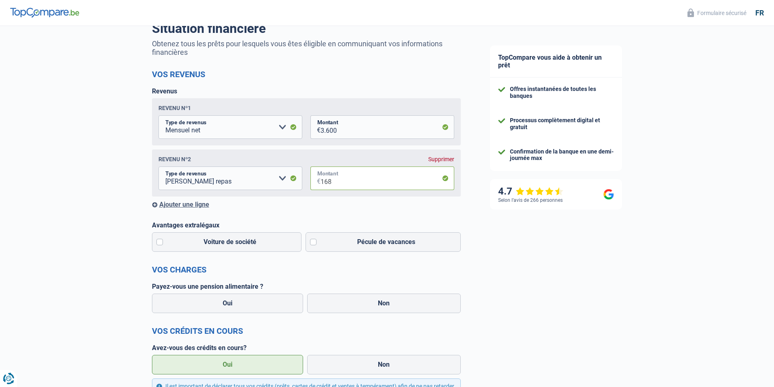
scroll to position [81, 0]
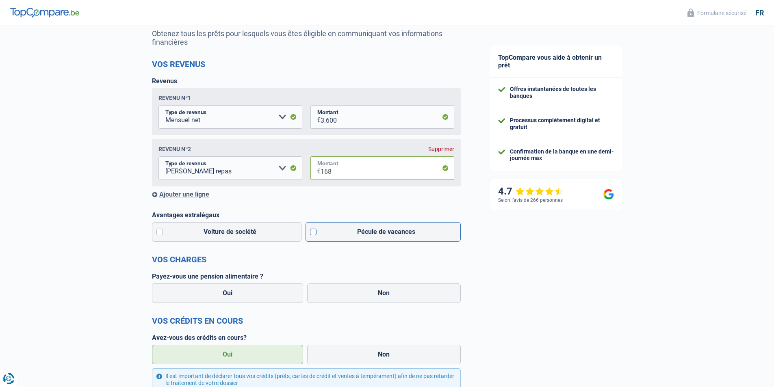
type input "168"
click at [313, 233] on label "Pécule de vacances" at bounding box center [383, 232] width 155 height 20
click at [313, 233] on input "Pécule de vacances" at bounding box center [383, 232] width 155 height 20
checkbox input "true"
click at [370, 297] on label "Non" at bounding box center [384, 294] width 154 height 20
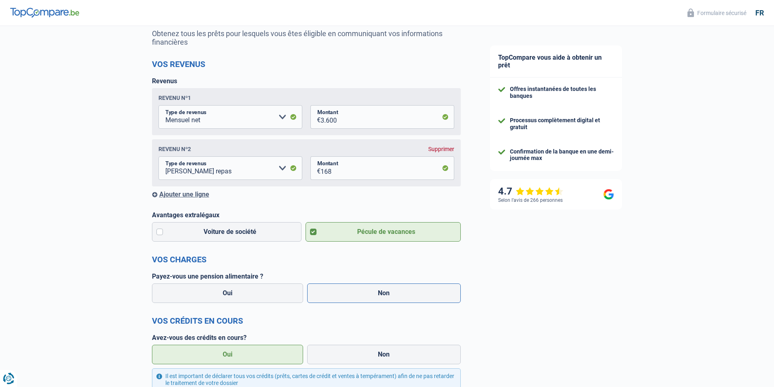
click at [370, 297] on input "Non" at bounding box center [384, 294] width 154 height 20
radio input "true"
click at [246, 355] on label "Oui" at bounding box center [228, 355] width 152 height 20
click at [246, 355] on input "Oui" at bounding box center [228, 355] width 152 height 20
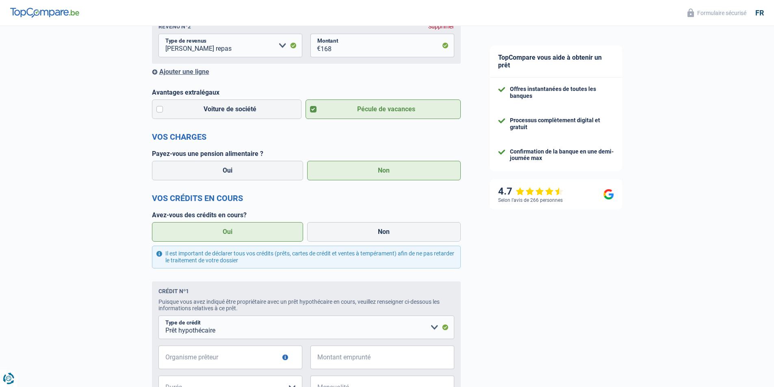
scroll to position [244, 0]
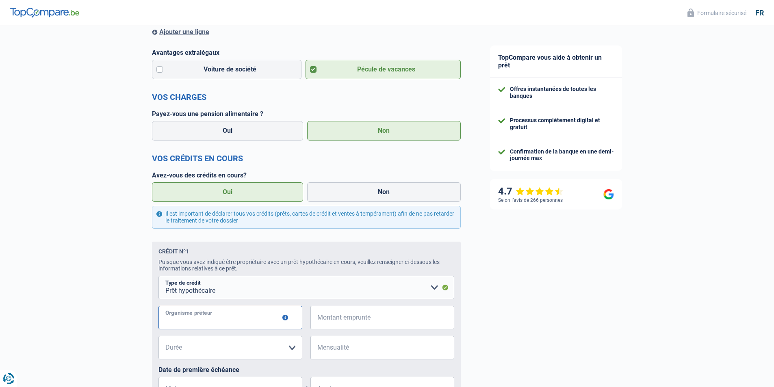
click at [233, 321] on input "Organisme prêteur" at bounding box center [230, 318] width 144 height 24
type input "bnp"
click at [283, 349] on select "120 mois 180 mois 240 mois 300 mois 360 mois 420 mois Veuillez sélectionner une…" at bounding box center [230, 348] width 144 height 24
click at [187, 349] on select "120 mois 180 mois 240 mois 300 mois 360 mois 420 mois Veuillez sélectionner une…" at bounding box center [230, 348] width 144 height 24
click at [199, 351] on select "120 mois 180 mois 240 mois 300 mois 360 mois 420 mois Veuillez sélectionner une…" at bounding box center [230, 348] width 144 height 24
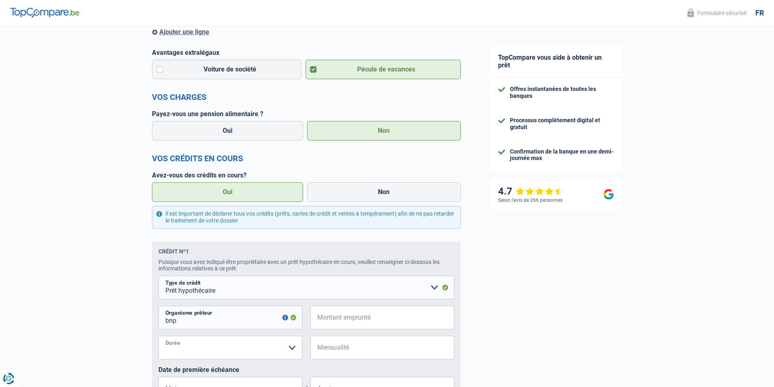
select select "120"
click at [158, 338] on select "120 mois 180 mois 240 mois 300 mois 360 mois 420 mois Veuillez sélectionner une…" at bounding box center [230, 348] width 144 height 24
click at [369, 322] on input "Montant emprunté" at bounding box center [388, 318] width 134 height 24
type input "2"
select select
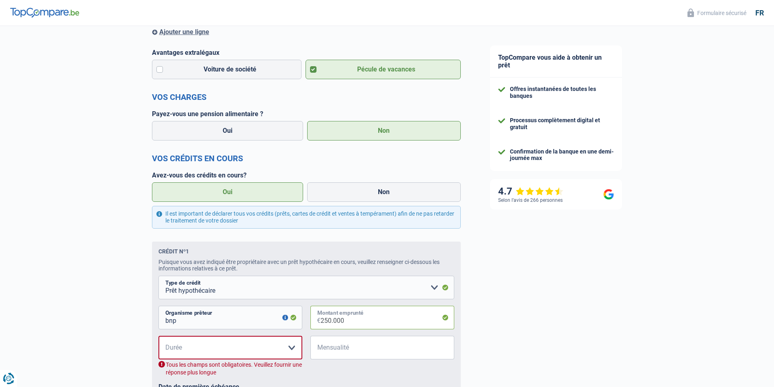
type input "250.000"
click at [342, 353] on input "Mensualité" at bounding box center [388, 348] width 134 height 24
click at [282, 348] on select "120 mois 180 mois 240 mois 300 mois 360 mois 420 mois Veuillez sélectionner une…" at bounding box center [230, 348] width 144 height 24
select select "120"
click at [158, 338] on select "120 mois 180 mois 240 mois 300 mois 360 mois 420 mois Veuillez sélectionner une…" at bounding box center [230, 348] width 144 height 24
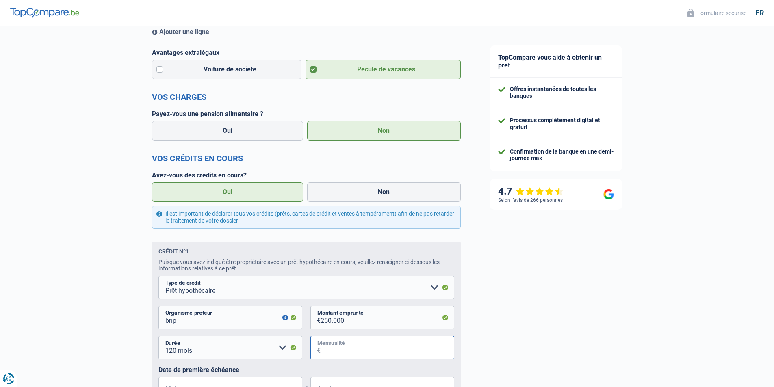
click at [357, 347] on input "Mensualité" at bounding box center [388, 348] width 134 height 24
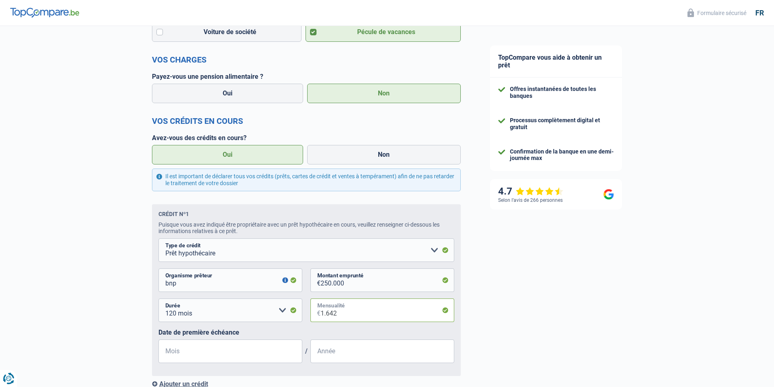
scroll to position [366, 0]
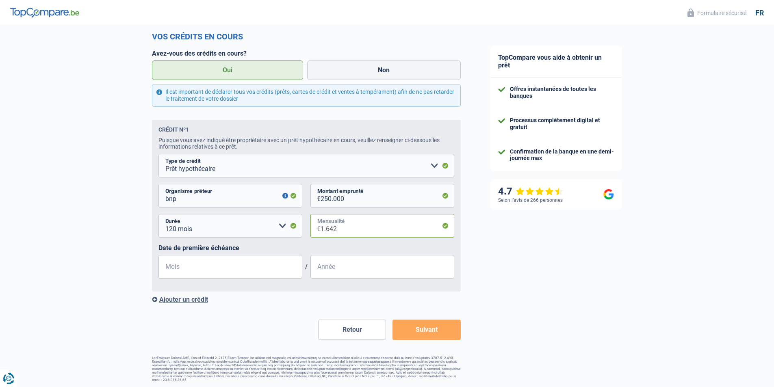
type input "1.642"
click at [182, 267] on input "Mois" at bounding box center [230, 267] width 144 height 24
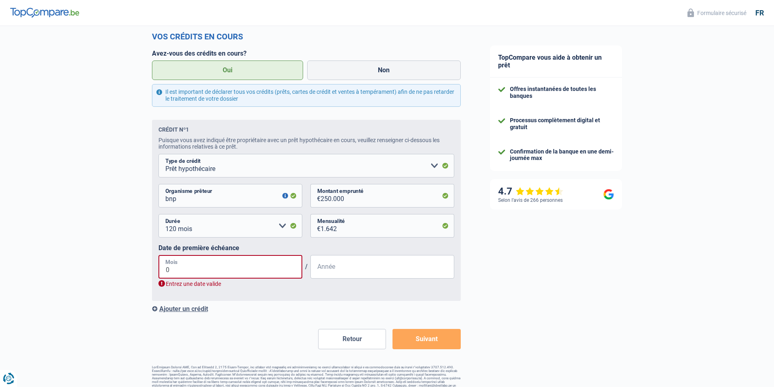
type input "06"
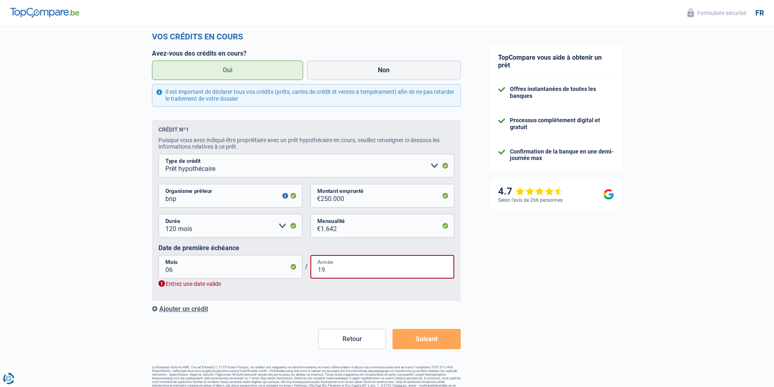
type input "1"
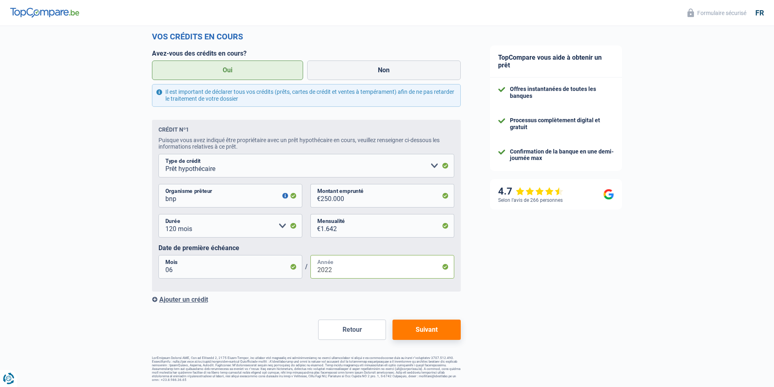
type input "2022"
click at [424, 330] on button "Suivant" at bounding box center [426, 330] width 68 height 20
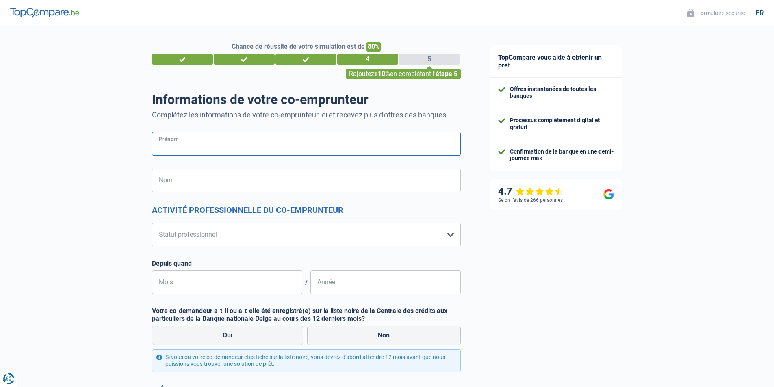
click at [202, 144] on input "Prénom" at bounding box center [306, 144] width 309 height 24
type input "elez"
click at [177, 186] on input "Nom" at bounding box center [306, 181] width 309 height 24
type input "troci"
click at [184, 233] on select "Ouvrier Employé privé Employé public Invalide Indépendant Pensionné Chômeur Mut…" at bounding box center [306, 235] width 309 height 24
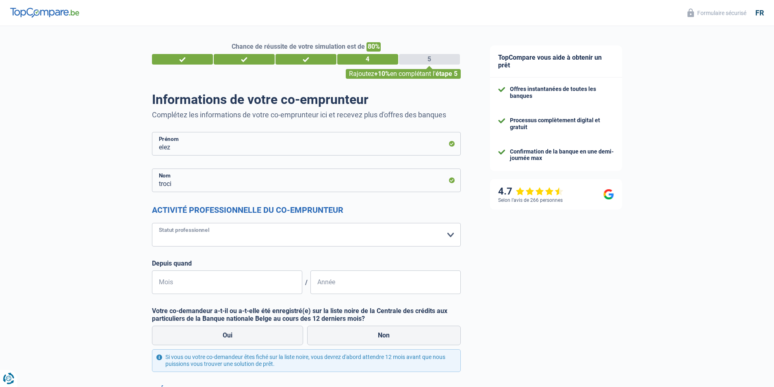
select select "mutuality"
click at [152, 223] on select "Ouvrier Employé privé Employé public Invalide Indépendant Pensionné Chômeur Mut…" at bounding box center [306, 235] width 309 height 24
select select "mutualityIndemnity"
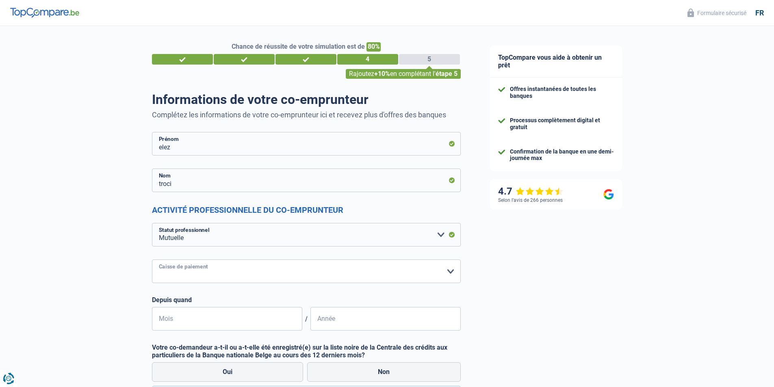
click at [201, 273] on select "Mutualité [DEMOGRAPHIC_DATA] Mutualité Socialiste (Solidaris) SPF Sécurité Soci…" at bounding box center [306, 272] width 309 height 24
select select "solidaris"
click at [152, 260] on select "Mutualité [DEMOGRAPHIC_DATA] Mutualité Socialiste (Solidaris) SPF Sécurité Soci…" at bounding box center [306, 272] width 309 height 24
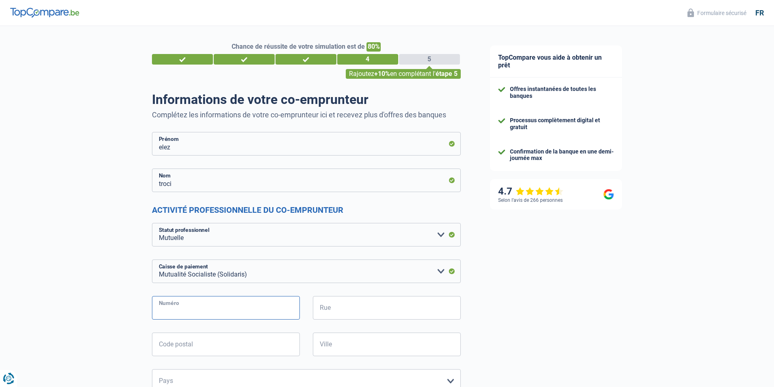
click at [195, 305] on input "Numéro" at bounding box center [226, 308] width 148 height 24
click at [354, 306] on input "Rue" at bounding box center [387, 308] width 148 height 24
type input "midi"
click at [240, 343] on input "Code postal" at bounding box center [226, 345] width 148 height 24
type input "1000"
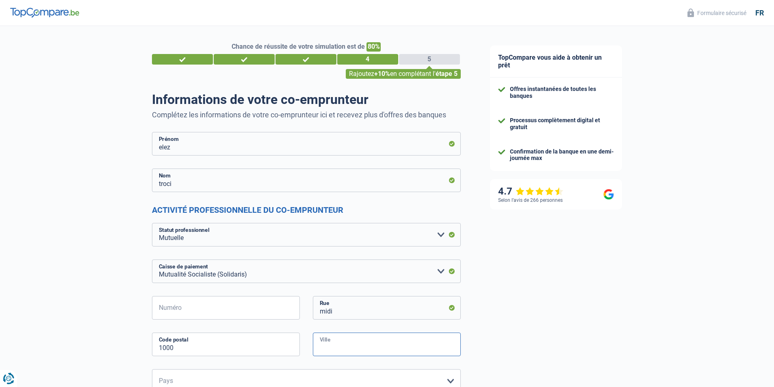
click at [344, 345] on input "Ville" at bounding box center [387, 345] width 148 height 24
type input "[GEOGRAPHIC_DATA]"
drag, startPoint x: 177, startPoint y: 310, endPoint x: 143, endPoint y: 310, distance: 34.5
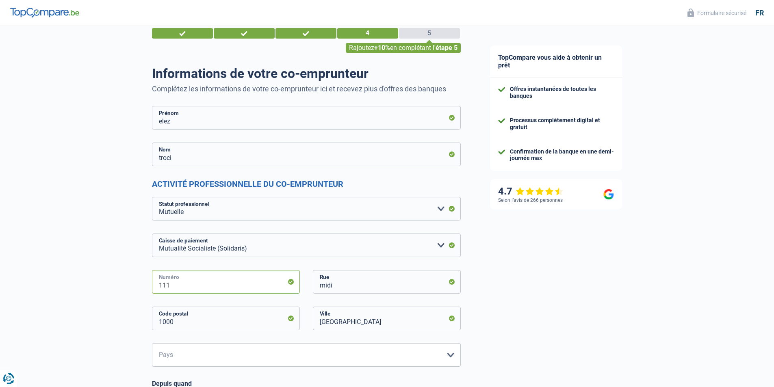
scroll to position [122, 0]
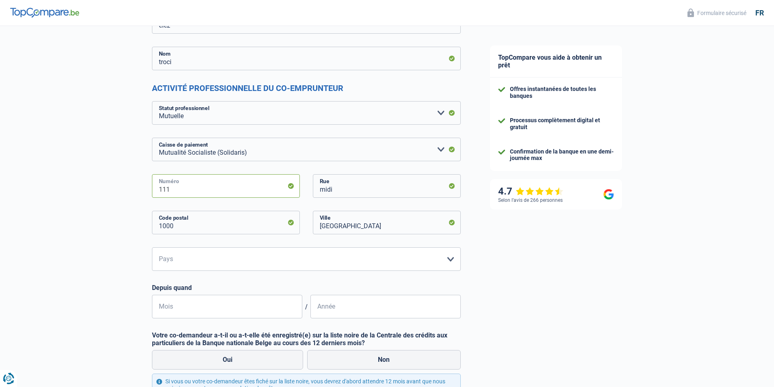
type input "111"
click at [451, 260] on select "Belgique Luxembourg Veuillez sélectionner une option" at bounding box center [306, 259] width 309 height 24
select select "BE"
click at [152, 248] on select "Belgique Luxembourg Veuillez sélectionner une option" at bounding box center [306, 259] width 309 height 24
click at [181, 307] on input "Mois" at bounding box center [227, 307] width 150 height 24
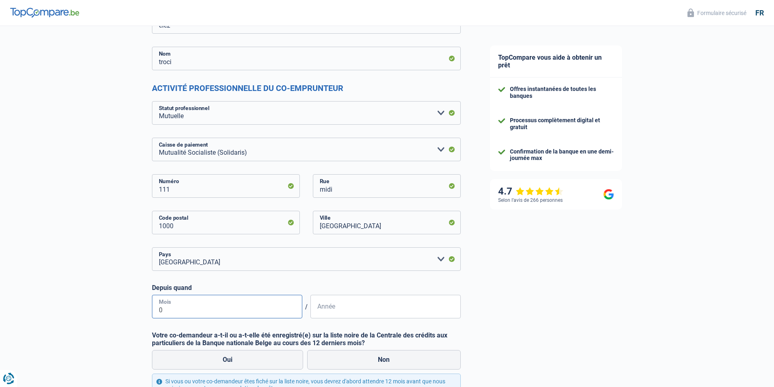
type input "02"
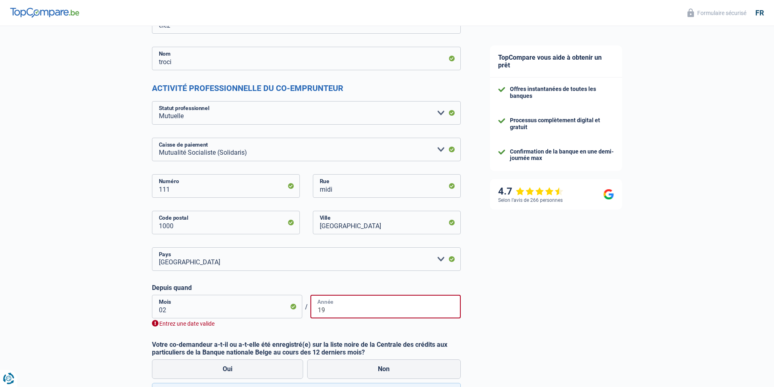
type input "1"
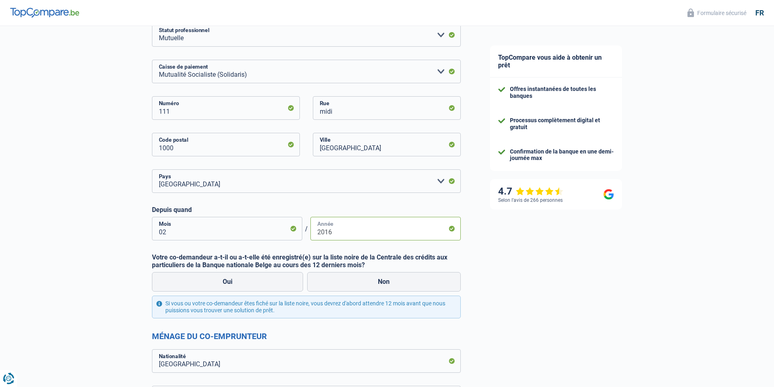
scroll to position [203, 0]
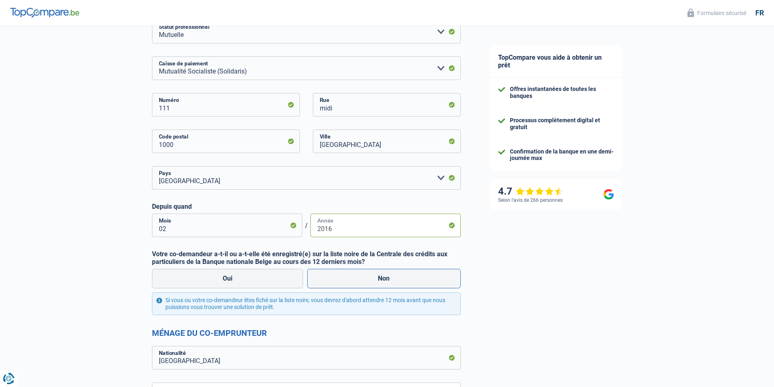
type input "2016"
click at [390, 282] on label "Non" at bounding box center [384, 279] width 154 height 20
click at [390, 282] on input "Non" at bounding box center [384, 279] width 154 height 20
radio input "true"
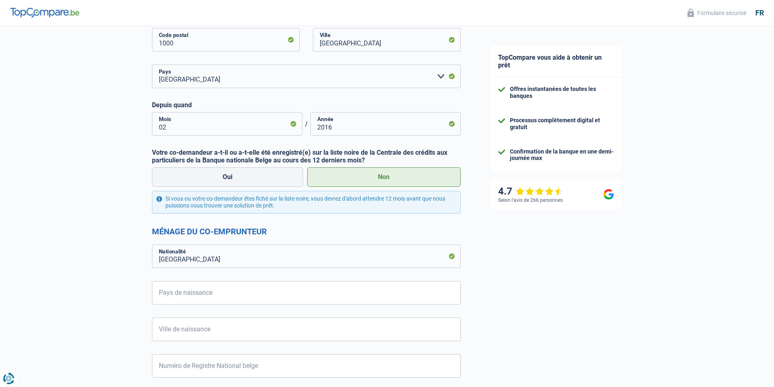
scroll to position [325, 0]
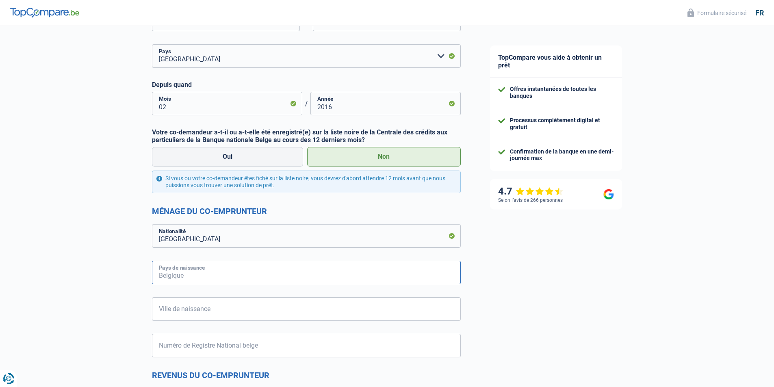
click at [228, 271] on input "Pays de naissance" at bounding box center [306, 273] width 309 height 24
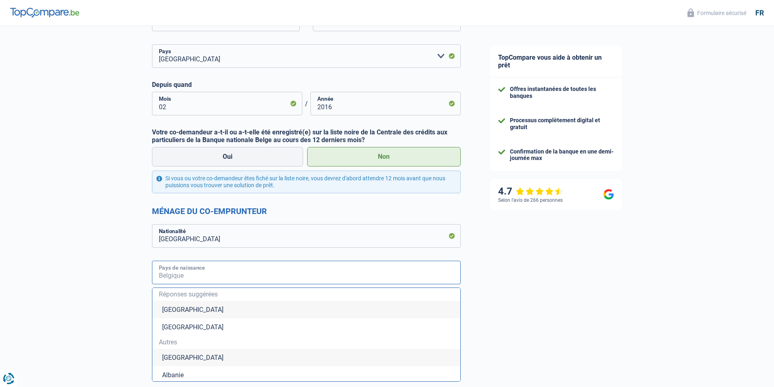
type input "[GEOGRAPHIC_DATA]"
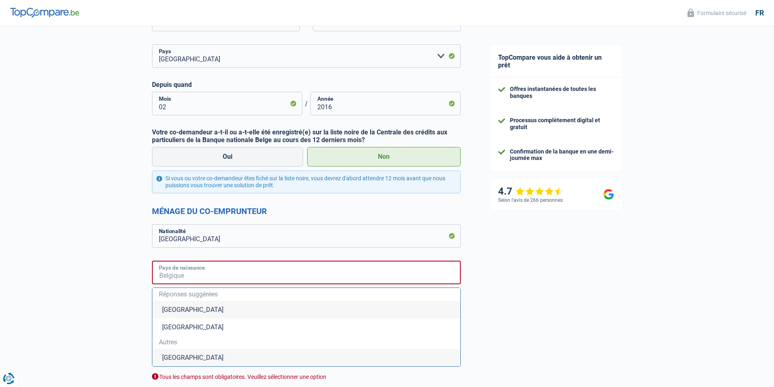
type input "[GEOGRAPHIC_DATA]"
click at [177, 309] on li "[GEOGRAPHIC_DATA]" at bounding box center [306, 309] width 308 height 17
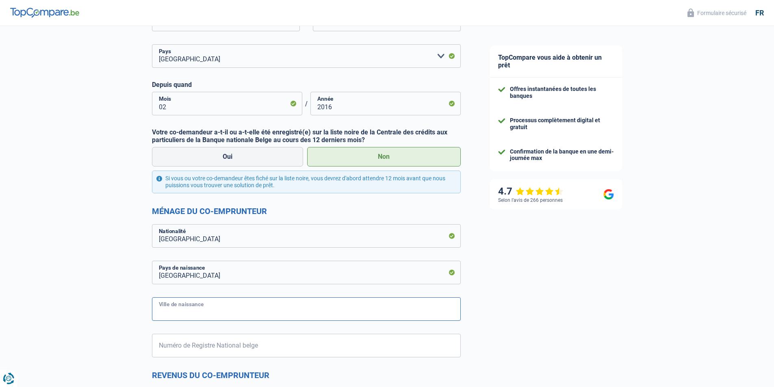
click at [218, 310] on input "Ville de naissance" at bounding box center [306, 309] width 309 height 24
type input "[GEOGRAPHIC_DATA]"
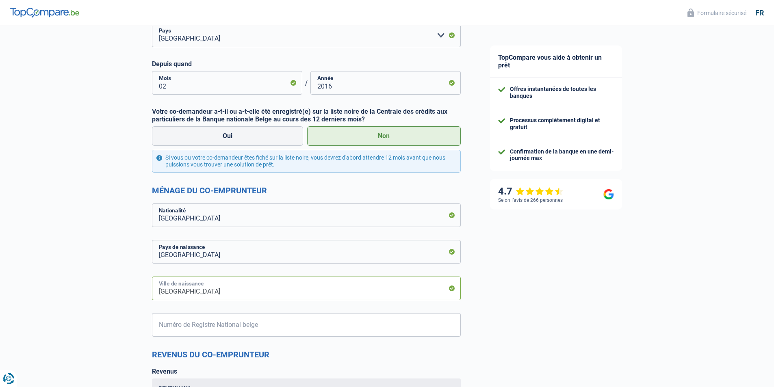
scroll to position [366, 0]
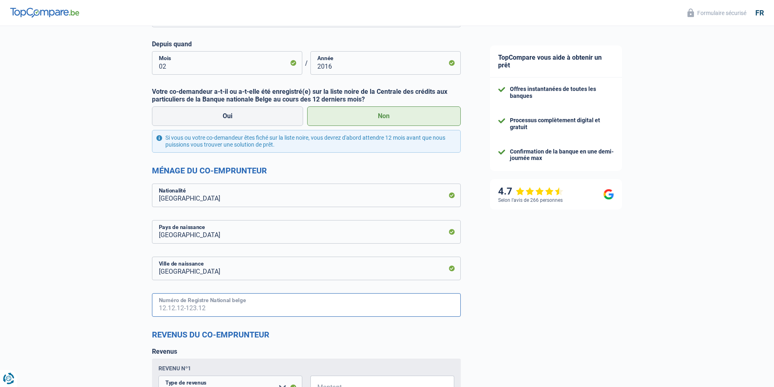
click at [237, 310] on input "Numéro de Registre National belge" at bounding box center [306, 305] width 309 height 24
type input "2"
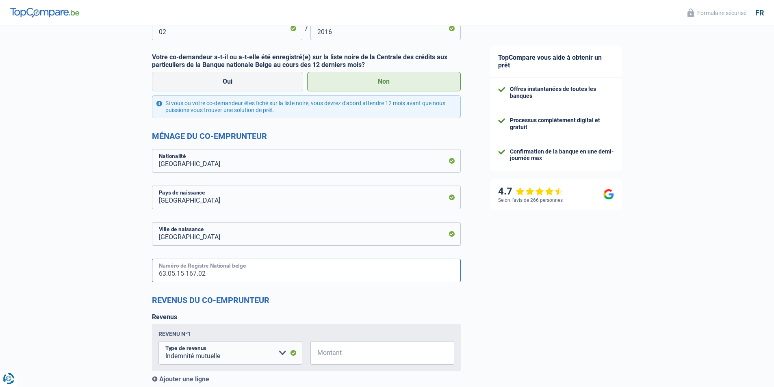
scroll to position [488, 0]
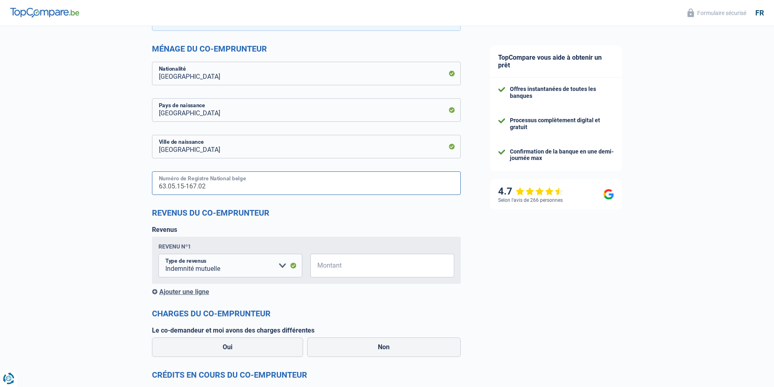
type input "63.05.15-167.02"
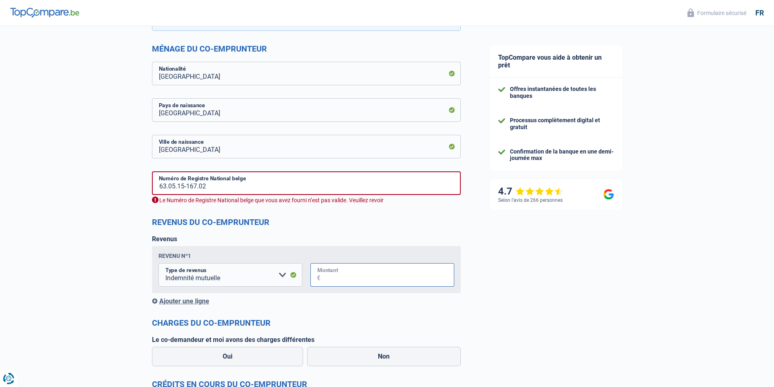
click at [356, 267] on input "Montant" at bounding box center [388, 275] width 134 height 24
type input "1.450"
drag, startPoint x: 198, startPoint y: 187, endPoint x: 193, endPoint y: 186, distance: 5.4
click at [193, 186] on input "63.05.15-167.02" at bounding box center [306, 183] width 309 height 24
drag, startPoint x: 207, startPoint y: 187, endPoint x: 200, endPoint y: 186, distance: 7.4
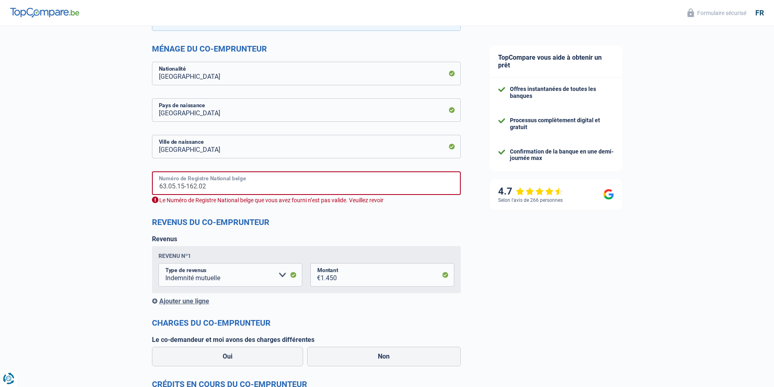
click at [200, 186] on input "63.05.15-162.02" at bounding box center [306, 183] width 309 height 24
click at [230, 190] on input "63.05.15-162.70" at bounding box center [306, 183] width 309 height 24
click at [286, 212] on form "elez Prénom troci Nom Activité professionnelle du co-emprunteur Ouvrier Employé…" at bounding box center [306, 67] width 309 height 846
drag, startPoint x: 206, startPoint y: 185, endPoint x: 187, endPoint y: 187, distance: 18.8
click at [187, 187] on input "63.05.15-162.70" at bounding box center [306, 183] width 309 height 24
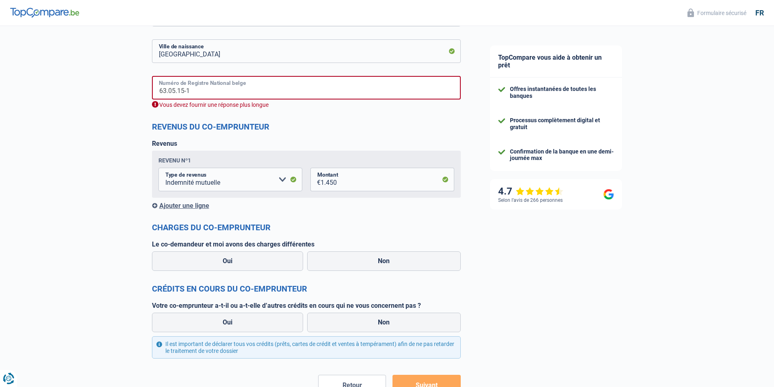
scroll to position [609, 0]
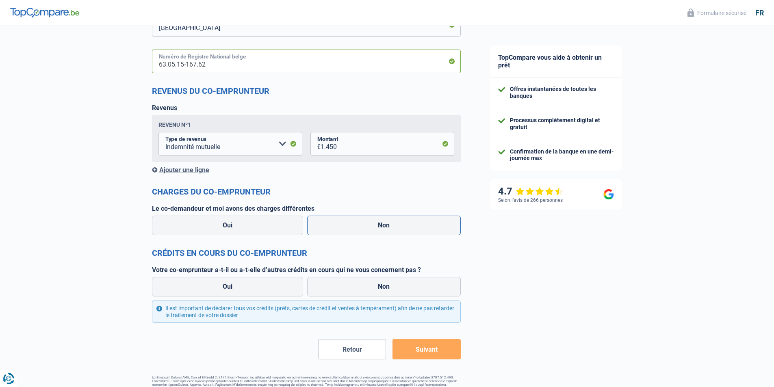
type input "63.05.15-167.62"
click at [375, 227] on label "Non" at bounding box center [384, 226] width 154 height 20
click at [375, 227] on input "Non" at bounding box center [384, 226] width 154 height 20
radio input "true"
click at [236, 284] on label "Oui" at bounding box center [228, 287] width 152 height 20
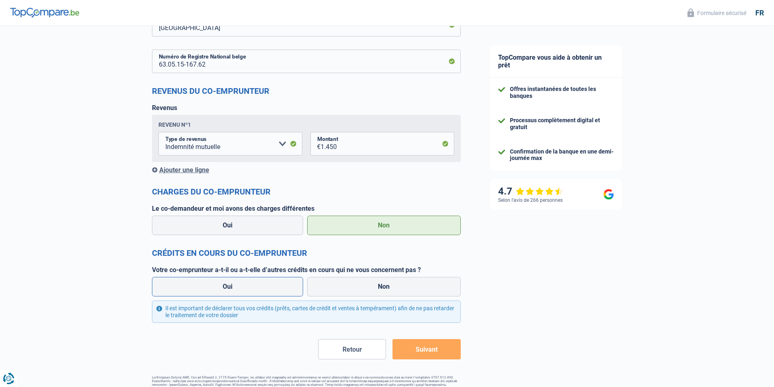
click at [236, 284] on input "Oui" at bounding box center [228, 287] width 152 height 20
radio input "true"
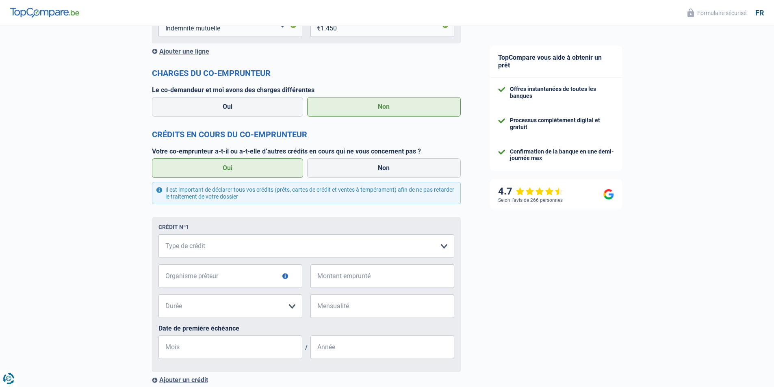
scroll to position [772, 0]
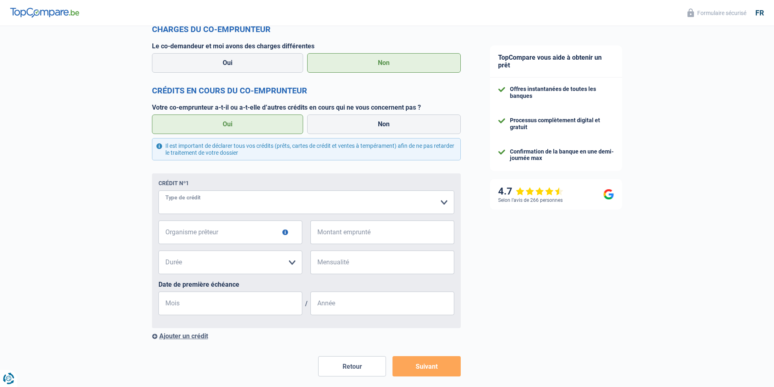
click at [444, 203] on select "Carte ou ouverture de crédit Prêt hypothécaire Vente à tempérament Prêt à tempé…" at bounding box center [306, 203] width 296 height 24
select select "mortgage"
click at [158, 192] on select "Carte ou ouverture de crédit Prêt hypothécaire Vente à tempérament Prêt à tempé…" at bounding box center [306, 203] width 296 height 24
click at [284, 232] on button "button" at bounding box center [285, 233] width 6 height 6
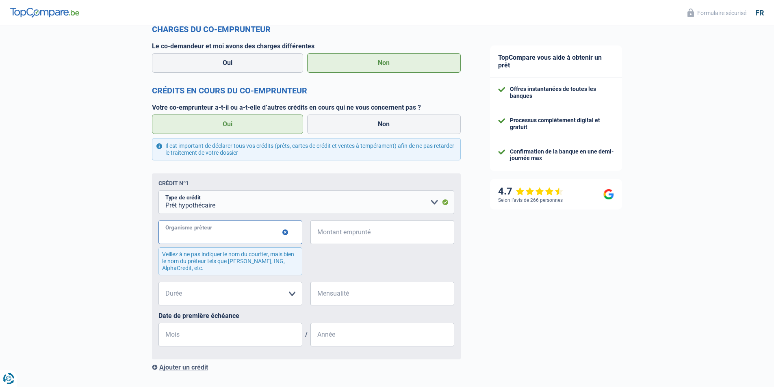
click at [227, 234] on input "Organisme prêteur" at bounding box center [230, 233] width 144 height 24
type input "bnp"
click at [336, 230] on input "Montant emprunté" at bounding box center [388, 233] width 134 height 24
click at [337, 236] on input "169.246" at bounding box center [388, 233] width 134 height 24
click at [333, 236] on input "169.246" at bounding box center [388, 233] width 134 height 24
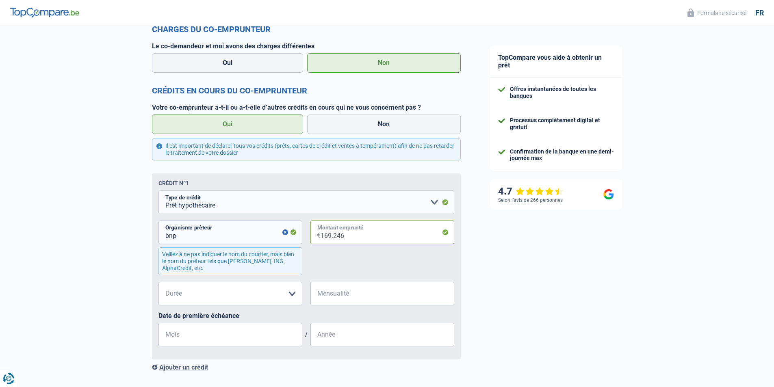
drag, startPoint x: 348, startPoint y: 235, endPoint x: 294, endPoint y: 239, distance: 53.8
click at [294, 239] on div "bnp Organisme prêteur Veillez à ne pas indiquer le nom du courtier, mais bien l…" at bounding box center [306, 251] width 296 height 61
drag, startPoint x: 350, startPoint y: 234, endPoint x: 319, endPoint y: 236, distance: 30.9
click at [319, 236] on div "169.246 € Montant emprunté" at bounding box center [382, 233] width 144 height 24
click at [356, 238] on input "169.246" at bounding box center [388, 233] width 134 height 24
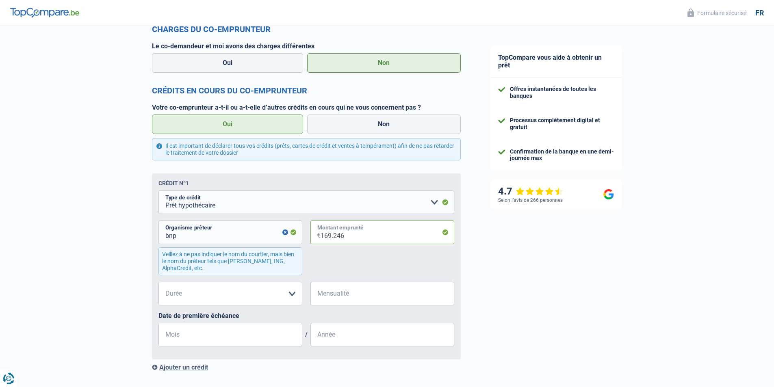
drag, startPoint x: 355, startPoint y: 236, endPoint x: 312, endPoint y: 240, distance: 42.4
click at [312, 240] on div "169.246 € Montant emprunté" at bounding box center [382, 233] width 144 height 24
type input "1.692"
click at [294, 293] on select "120 mois 180 mois 240 mois 300 mois 360 mois 420 mois Veuillez sélectionner une…" at bounding box center [230, 294] width 144 height 24
select select "120"
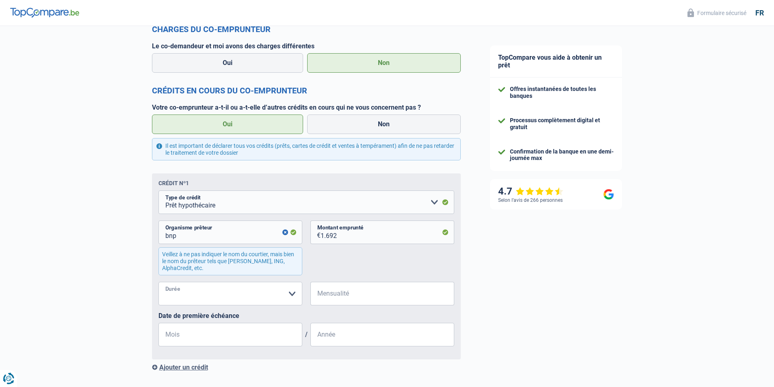
click at [158, 283] on select "120 mois 180 mois 240 mois 300 mois 360 mois 420 mois Veuillez sélectionner une…" at bounding box center [230, 294] width 144 height 24
click at [366, 293] on input "Mensualité" at bounding box center [388, 294] width 134 height 24
drag, startPoint x: 334, startPoint y: 237, endPoint x: 312, endPoint y: 238, distance: 21.5
click at [312, 238] on div "1.692 € Montant emprunté" at bounding box center [382, 233] width 144 height 24
type input "2"
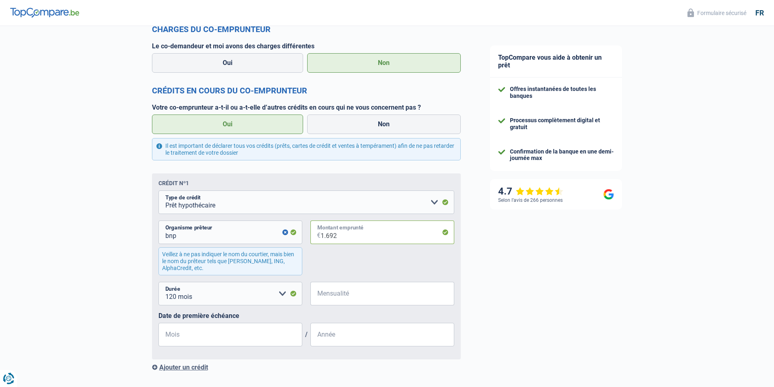
select select
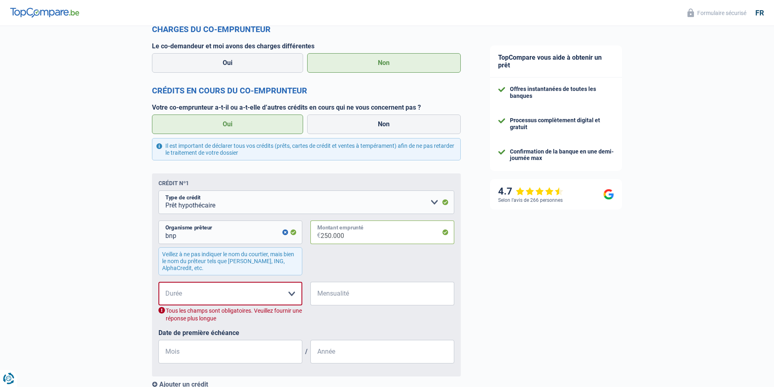
type input "250.000"
click at [290, 293] on select "120 mois 180 mois 240 mois 300 mois 360 mois 420 mois Veuillez sélectionner une…" at bounding box center [230, 294] width 144 height 24
select select "120"
click at [158, 283] on select "120 mois 180 mois 240 mois 300 mois 360 mois 420 mois Veuillez sélectionner une…" at bounding box center [230, 294] width 144 height 24
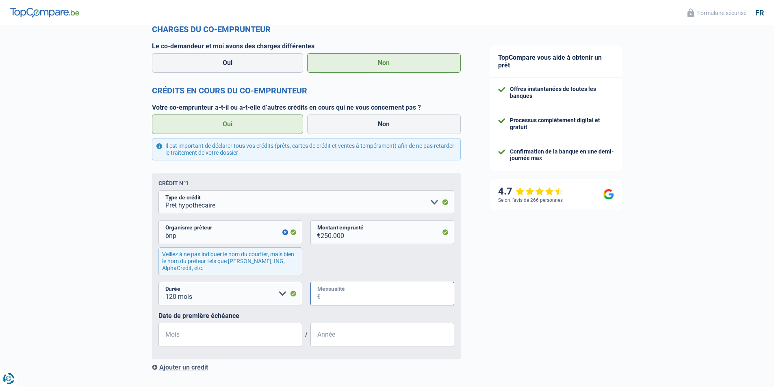
click at [334, 294] on input "Mensualité" at bounding box center [388, 294] width 134 height 24
click at [332, 297] on input "1.642" at bounding box center [388, 294] width 134 height 24
click at [329, 297] on input "1.642" at bounding box center [388, 294] width 134 height 24
type input "1.692"
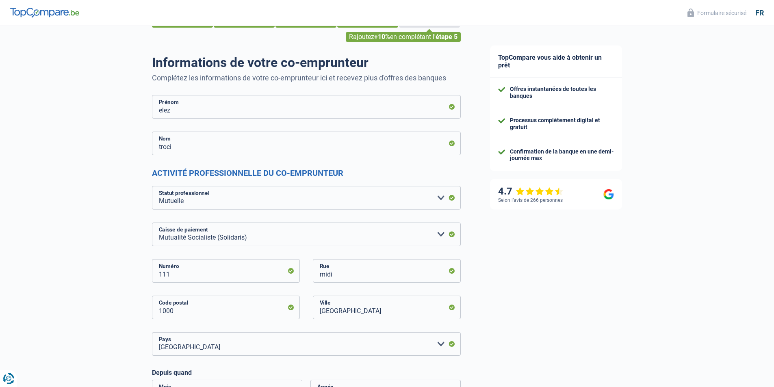
scroll to position [0, 0]
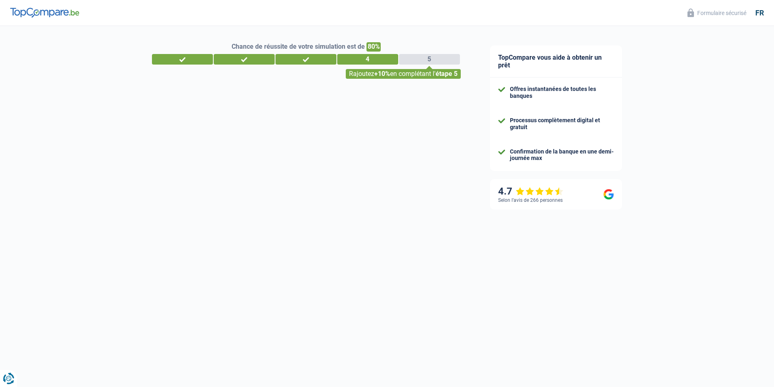
select select "netSalary"
select select "mealVouchers"
select select "mortgage"
select select "120"
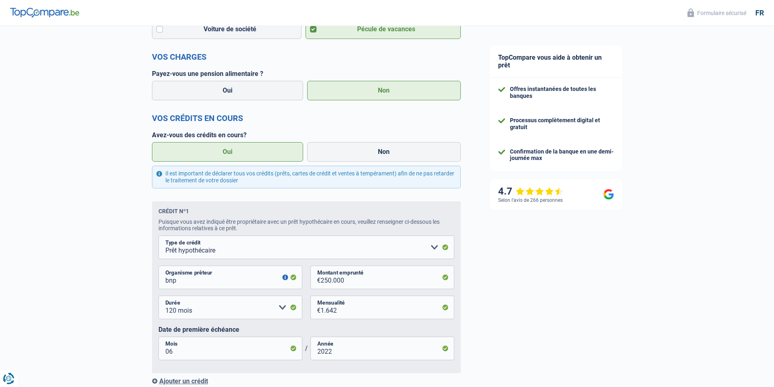
scroll to position [366, 0]
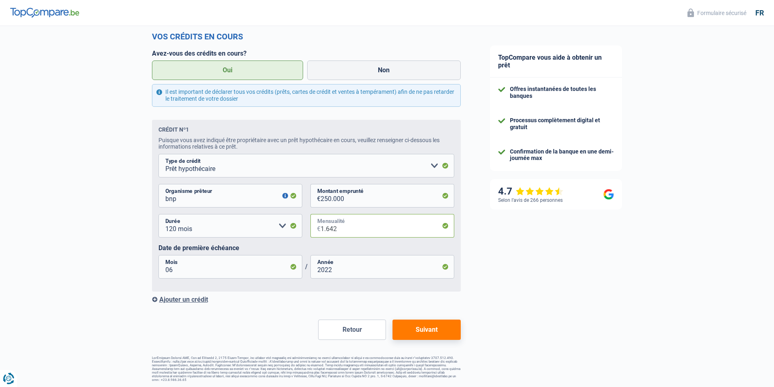
click at [332, 231] on input "1.642" at bounding box center [388, 226] width 134 height 24
type input "1.692"
click at [430, 336] on button "Suivant" at bounding box center [426, 330] width 68 height 20
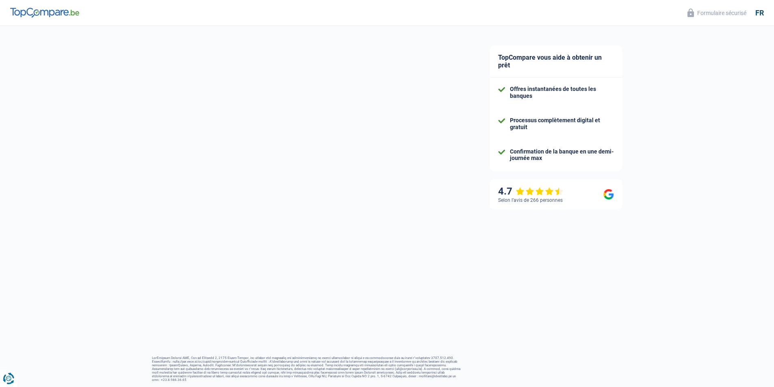
select select "mutuality"
select select "solidaris"
select select "BE"
select select "mutualityIndemnity"
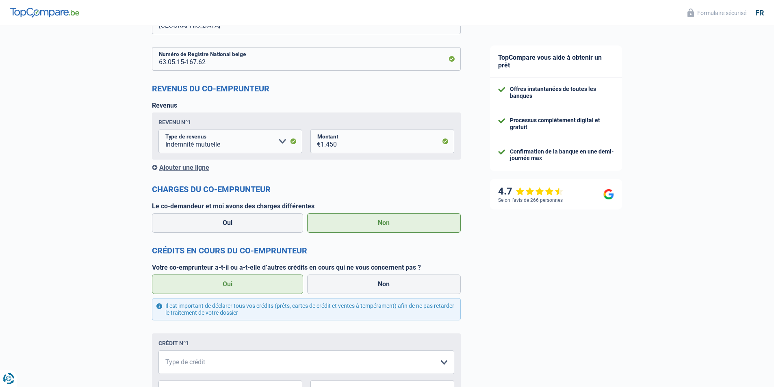
scroll to position [609, 0]
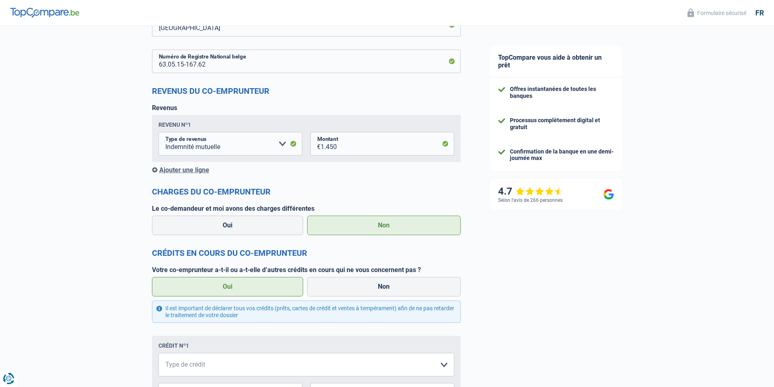
click at [384, 228] on label "Non" at bounding box center [384, 226] width 154 height 20
click at [384, 228] on input "Non" at bounding box center [384, 226] width 154 height 20
click at [446, 364] on select "Carte ou ouverture de crédit Prêt hypothécaire Vente à tempérament Prêt à tempé…" at bounding box center [306, 365] width 296 height 24
select select "mortgage"
click at [158, 354] on select "Carte ou ouverture de crédit Prêt hypothécaire Vente à tempérament Prêt à tempé…" at bounding box center [306, 365] width 296 height 24
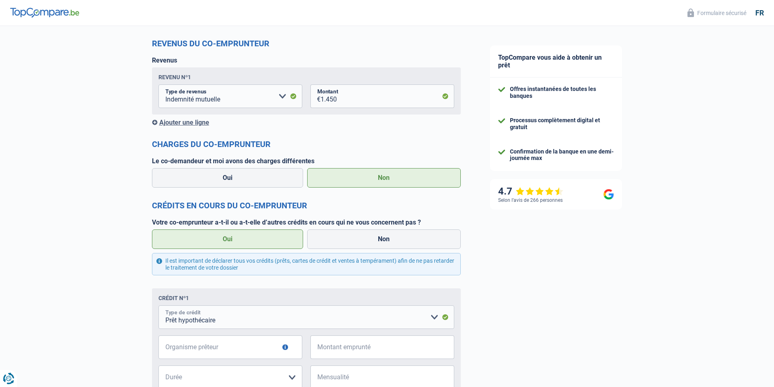
scroll to position [731, 0]
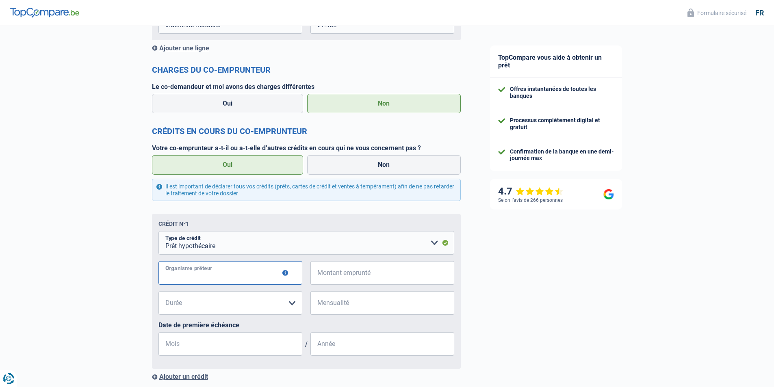
click at [235, 278] on input "Organisme prêteur" at bounding box center [230, 273] width 144 height 24
type input "bnp"
click at [375, 271] on input "Montant emprunté" at bounding box center [388, 273] width 134 height 24
type input "250.000"
click at [223, 304] on select "120 mois 180 mois 240 mois 300 mois 360 mois 420 mois Veuillez sélectionner une…" at bounding box center [230, 303] width 144 height 24
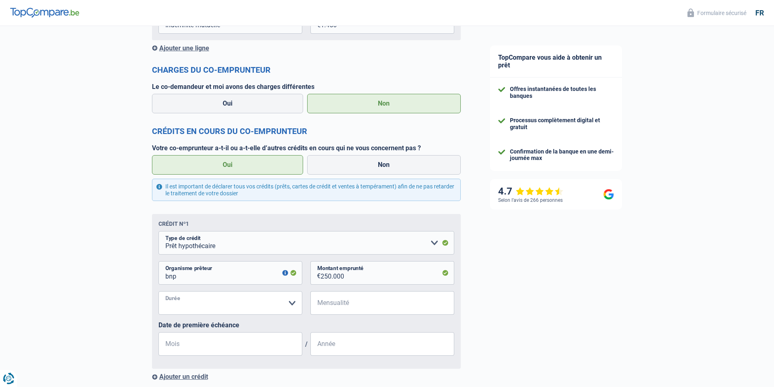
select select "120"
click at [158, 293] on select "120 mois 180 mois 240 mois 300 mois 360 mois 420 mois Veuillez sélectionner une…" at bounding box center [230, 303] width 144 height 24
click at [369, 306] on input "Mensualité" at bounding box center [388, 303] width 134 height 24
type input "1.692"
click at [229, 346] on input "Mois" at bounding box center [230, 344] width 144 height 24
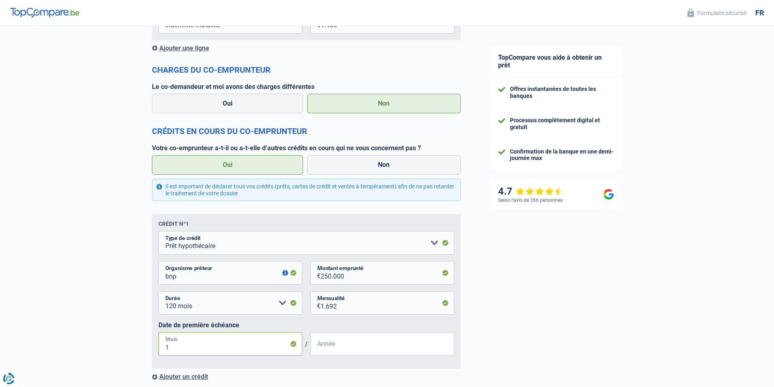
type input "11"
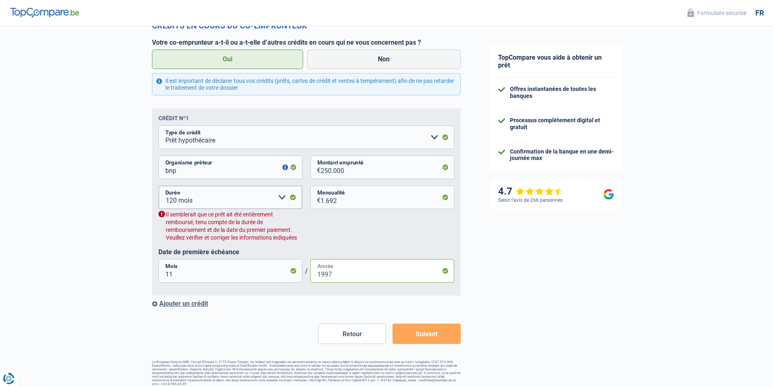
scroll to position [842, 0]
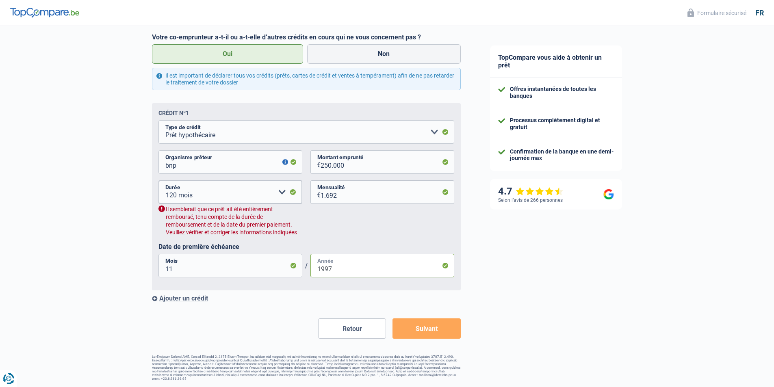
type input "1997"
click at [439, 327] on button "Suivant" at bounding box center [426, 329] width 68 height 20
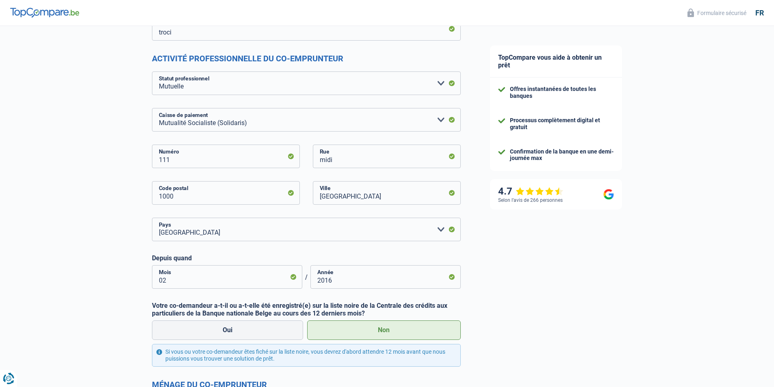
scroll to position [0, 0]
